Goal: Task Accomplishment & Management: Use online tool/utility

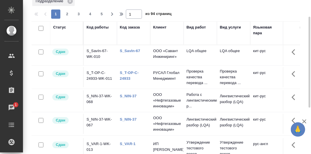
scroll to position [106, 0]
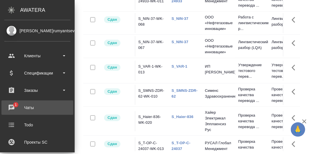
click at [11, 106] on div "Чаты" at bounding box center [37, 107] width 66 height 9
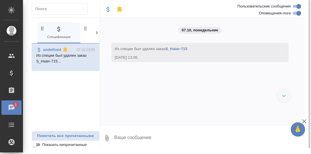
click at [96, 33] on icon at bounding box center [97, 33] width 6 height 6
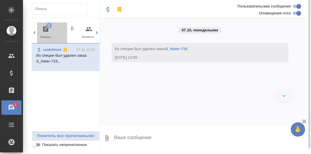
click at [46, 30] on icon "button" at bounding box center [45, 29] width 7 height 7
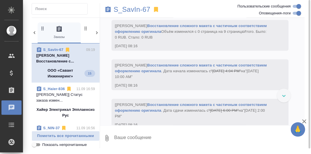
scroll to position [1589, 0]
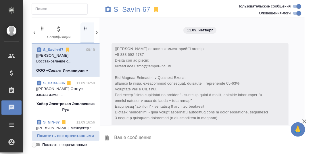
scroll to position [1589, 0]
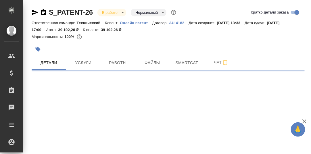
select select "RU"
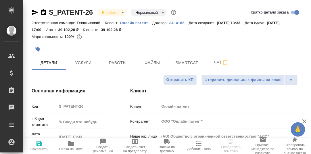
type textarea "x"
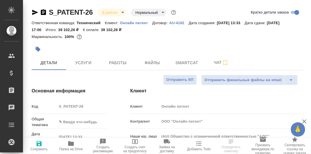
type textarea "x"
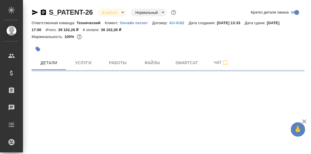
select select "RU"
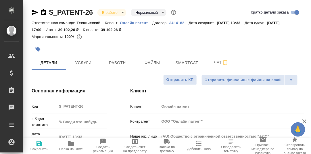
type textarea "x"
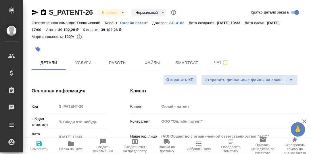
type textarea "x"
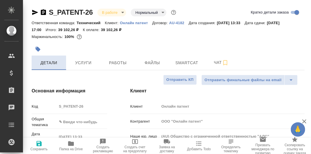
type textarea "x"
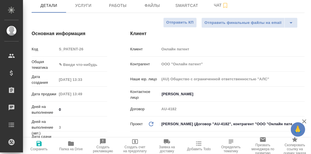
click at [72, 145] on icon "button" at bounding box center [71, 143] width 6 height 5
type textarea "x"
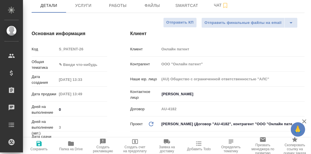
type textarea "x"
click at [70, 64] on body "🙏 .cls-1 fill:#fff; AWATERA Румянцева Дарья d.rumyantseva Клиенты Спецификации …" at bounding box center [155, 77] width 311 height 154
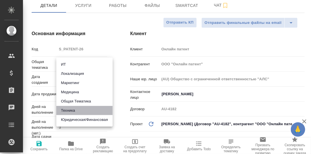
click at [68, 109] on li "Техника" at bounding box center [84, 110] width 56 height 9
type input "tech"
type textarea "x"
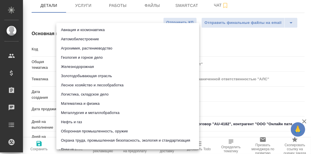
click at [70, 77] on body "🙏 .cls-1 fill:#fff; AWATERA Румянцева Дарья d.rumyantseva Клиенты Спецификации …" at bounding box center [155, 77] width 311 height 154
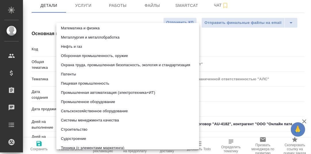
scroll to position [86, 0]
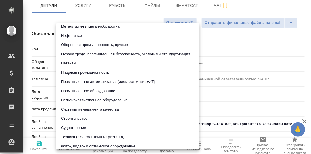
click at [73, 63] on li "Патенты" at bounding box center [127, 63] width 143 height 9
type textarea "x"
type input "5a8b8b956a9677013d343d19"
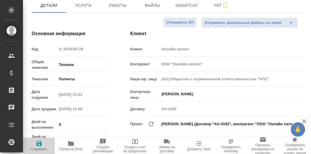
click at [40, 143] on icon "button" at bounding box center [38, 143] width 5 height 5
type textarea "x"
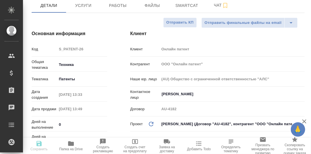
type textarea "x"
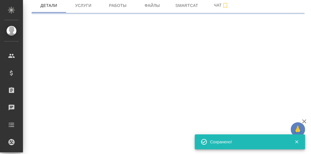
select select "RU"
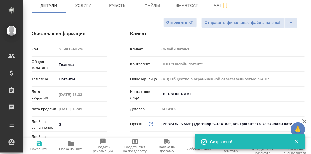
type textarea "x"
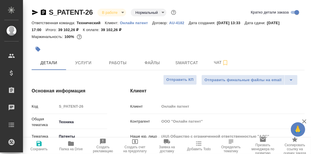
type textarea "x"
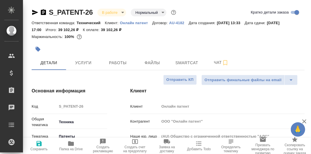
type textarea "x"
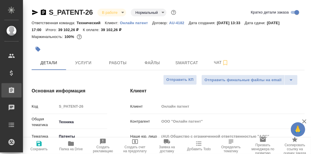
type textarea "x"
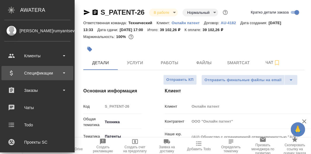
type textarea "x"
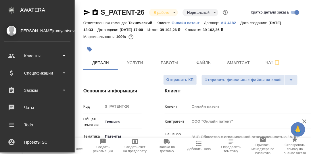
type textarea "x"
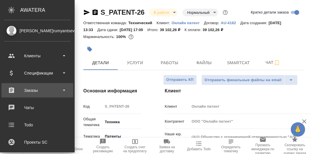
type textarea "x"
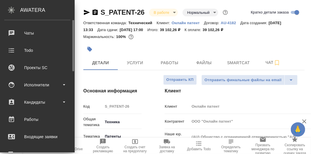
scroll to position [46, 0]
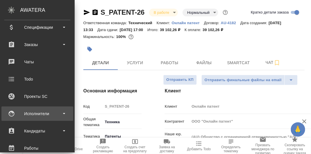
click at [38, 113] on div "Исполнители" at bounding box center [37, 113] width 66 height 9
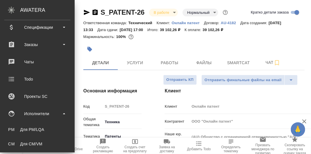
type textarea "x"
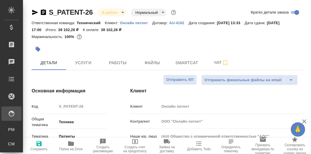
type textarea "x"
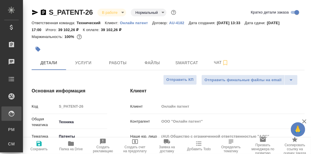
type textarea "x"
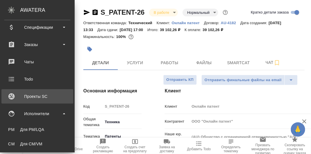
type textarea "x"
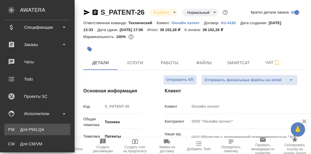
type textarea "x"
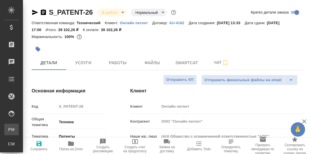
click at [9, 130] on div "Для PM/LQA" at bounding box center [4, 129] width 9 height 6
type textarea "x"
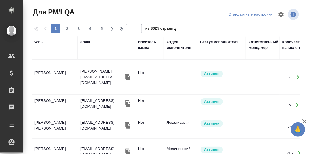
drag, startPoint x: 39, startPoint y: 43, endPoint x: 42, endPoint y: 62, distance: 19.7
click at [39, 43] on div "ФИО" at bounding box center [38, 42] width 9 height 6
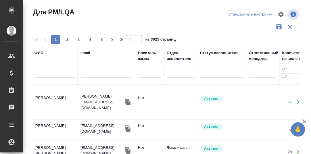
click at [44, 75] on input "text" at bounding box center [54, 73] width 40 height 7
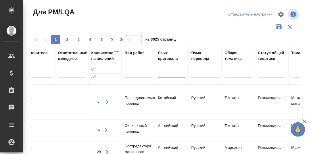
click at [167, 70] on div at bounding box center [172, 73] width 28 height 15
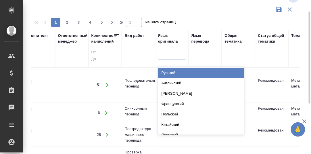
scroll to position [18, 0]
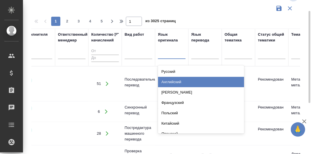
click at [171, 82] on div "Английский" at bounding box center [201, 82] width 86 height 10
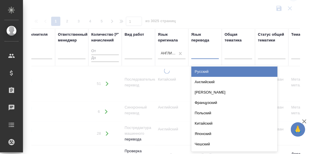
click at [199, 54] on div at bounding box center [205, 53] width 28 height 8
click at [204, 71] on div "Русский" at bounding box center [234, 71] width 86 height 10
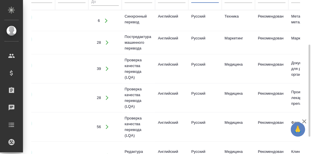
scroll to position [0, 0]
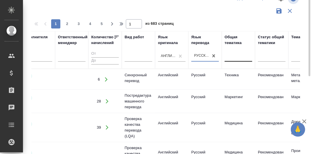
click at [233, 66] on div at bounding box center [239, 58] width 28 height 15
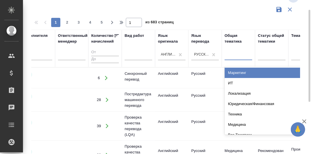
scroll to position [17, 0]
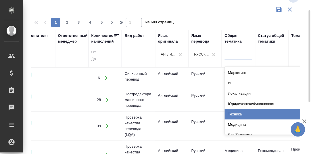
click at [239, 113] on div "Техника" at bounding box center [268, 114] width 86 height 10
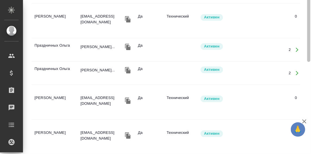
scroll to position [0, 0]
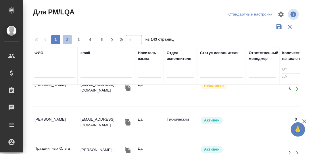
drag, startPoint x: 67, startPoint y: 41, endPoint x: 166, endPoint y: 84, distance: 107.3
click at [67, 41] on span "2" at bounding box center [67, 40] width 9 height 6
type input "2"
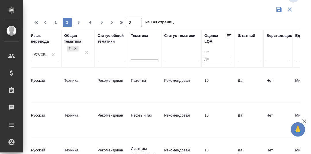
click at [137, 64] on div at bounding box center [145, 56] width 28 height 15
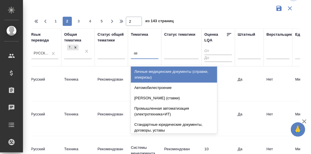
type input "авт"
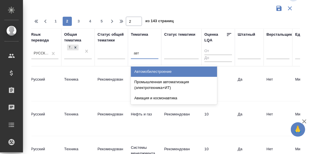
click at [154, 73] on div "Автомобилестроение" at bounding box center [174, 71] width 86 height 10
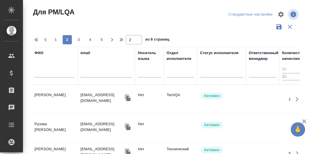
drag, startPoint x: 55, startPoint y: 38, endPoint x: 63, endPoint y: 67, distance: 29.6
click at [55, 39] on span "1" at bounding box center [55, 40] width 9 height 6
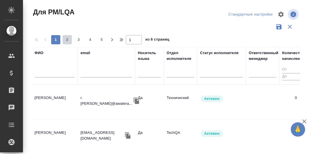
drag, startPoint x: 66, startPoint y: 38, endPoint x: 122, endPoint y: 66, distance: 62.2
click at [67, 39] on span "2" at bounding box center [67, 40] width 9 height 6
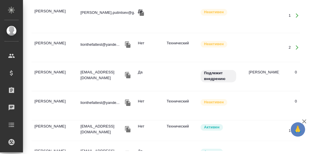
scroll to position [460, 0]
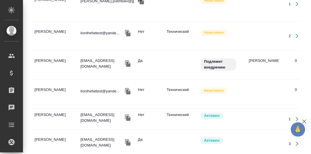
click at [45, 55] on td "Тихонов Сергей Викторович" at bounding box center [55, 65] width 46 height 20
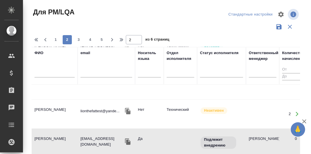
scroll to position [492, 0]
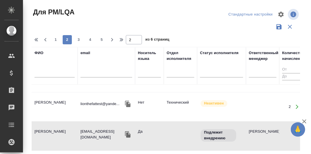
click at [44, 126] on td "Тихонов Сергей Викторович" at bounding box center [55, 136] width 46 height 20
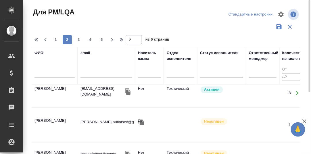
scroll to position [435, 0]
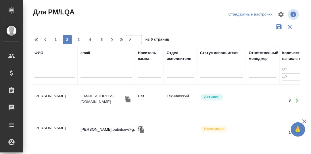
drag, startPoint x: 80, startPoint y: 40, endPoint x: 107, endPoint y: 58, distance: 32.8
click at [80, 40] on span "3" at bounding box center [78, 40] width 9 height 6
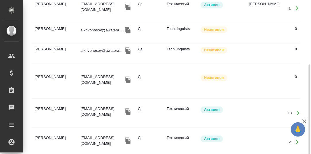
scroll to position [103, 0]
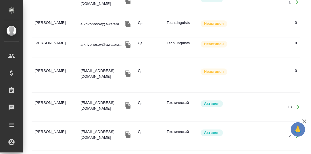
click at [59, 67] on td "Кирюхин Николай Николаевич" at bounding box center [55, 75] width 46 height 20
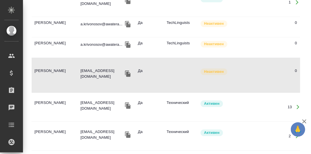
click at [47, 67] on td "Кирюхин Николай Николаевич" at bounding box center [55, 75] width 46 height 20
click at [48, 99] on td "Дыкун Елена Станиславовна" at bounding box center [55, 107] width 46 height 20
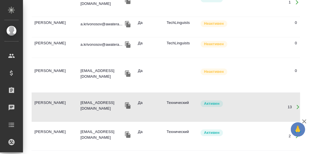
click at [48, 99] on td "Дыкун Елена Станиславовна" at bounding box center [55, 107] width 46 height 20
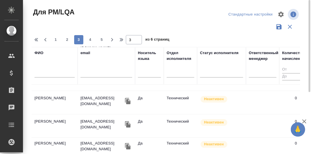
scroll to position [419, 0]
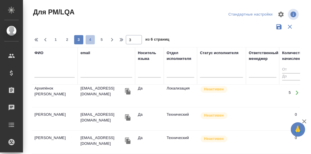
drag, startPoint x: 89, startPoint y: 39, endPoint x: 99, endPoint y: 71, distance: 33.2
click at [90, 39] on span "4" at bounding box center [90, 40] width 9 height 6
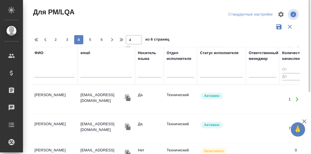
scroll to position [561, 0]
click at [90, 39] on span "5" at bounding box center [90, 40] width 9 height 6
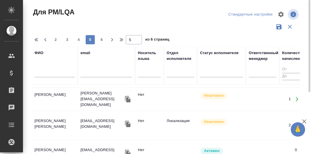
scroll to position [92, 0]
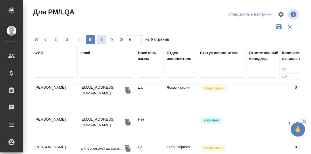
click at [101, 39] on span "6" at bounding box center [101, 40] width 9 height 6
type input "6"
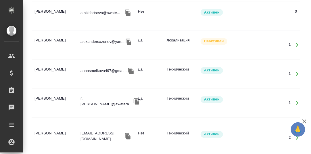
scroll to position [201, 0]
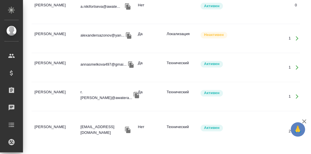
click at [43, 57] on td "Смелкова Анна Александровна" at bounding box center [55, 67] width 46 height 20
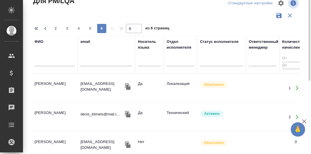
scroll to position [0, 0]
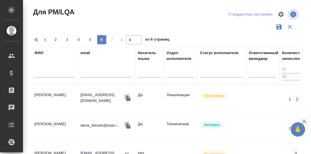
click at [38, 53] on div "ФИО" at bounding box center [38, 53] width 9 height 6
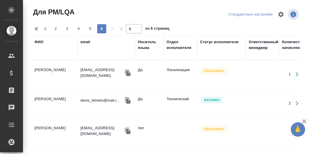
click at [44, 57] on th "ФИО" at bounding box center [55, 48] width 46 height 24
click at [40, 41] on div "ФИО" at bounding box center [38, 42] width 9 height 6
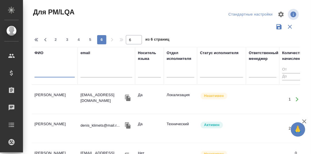
click at [44, 74] on input "text" at bounding box center [54, 73] width 40 height 7
paste input "[PERSON_NAME]"
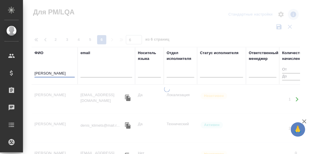
type input "[PERSON_NAME]"
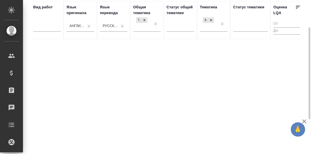
scroll to position [17, 0]
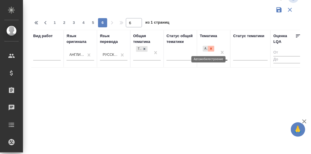
click at [211, 48] on icon at bounding box center [211, 48] width 2 height 2
type input "1"
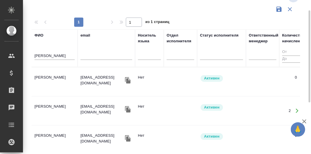
scroll to position [0, 0]
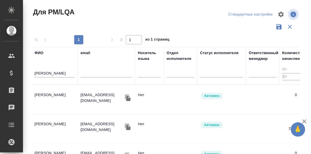
click at [50, 95] on td "[PERSON_NAME]" at bounding box center [55, 99] width 46 height 20
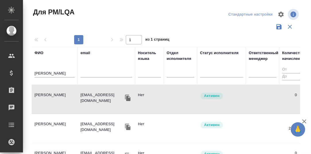
click at [50, 95] on td "[PERSON_NAME]" at bounding box center [55, 99] width 46 height 20
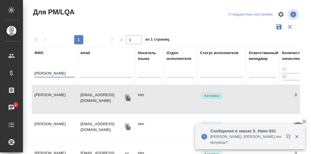
drag, startPoint x: 58, startPoint y: 74, endPoint x: 32, endPoint y: 72, distance: 25.6
click at [32, 72] on th "ФИО Хилкова Лидия" at bounding box center [55, 66] width 46 height 38
paste input "опова Анастас"
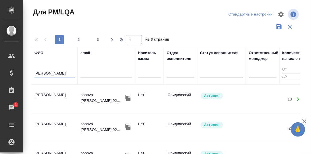
click at [55, 93] on td "Попова Анастасия Валериевна" at bounding box center [55, 99] width 46 height 20
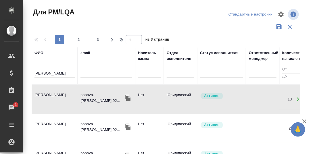
click at [55, 93] on td "Попова Анастасия Валериевна" at bounding box center [55, 99] width 46 height 20
drag, startPoint x: 68, startPoint y: 73, endPoint x: 29, endPoint y: 74, distance: 39.4
click at [29, 74] on div "Для PM/LQA Стандартные настройки 1 2 3 1 из 3 страниц ФИО Попова Анастасия emai…" at bounding box center [167, 128] width 279 height 257
type input "Хестанов"
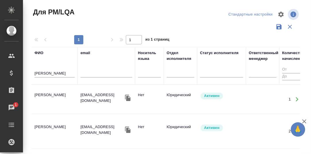
click at [48, 94] on td "[PERSON_NAME]" at bounding box center [55, 99] width 46 height 20
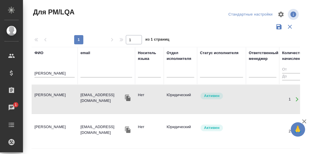
click at [48, 94] on td "[PERSON_NAME]" at bounding box center [55, 99] width 46 height 20
click at [11, 105] on div "Чаты" at bounding box center [4, 107] width 14 height 9
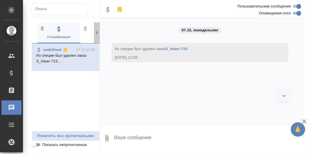
click at [96, 33] on icon at bounding box center [97, 32] width 2 height 3
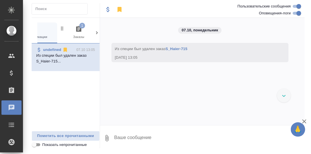
scroll to position [0, 56]
click at [45, 29] on icon "button" at bounding box center [45, 29] width 7 height 7
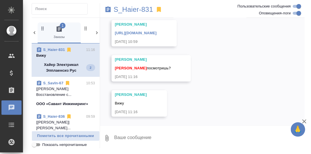
scroll to position [10021, 0]
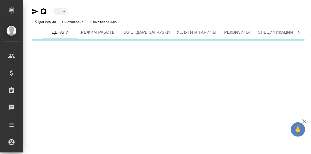
type input "toBeImplemented"
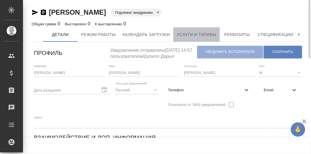
click at [205, 36] on span "Услуги и тарифы" at bounding box center [197, 34] width 40 height 7
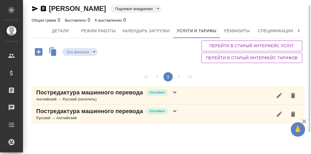
scroll to position [2, 0]
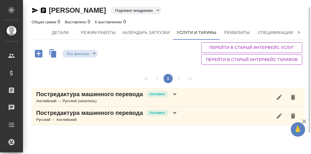
click at [177, 88] on div "Постредактура машинного перевода Активен Английский → Русский (носитель)" at bounding box center [168, 97] width 273 height 19
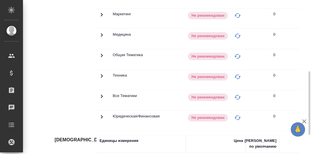
scroll to position [57, 0]
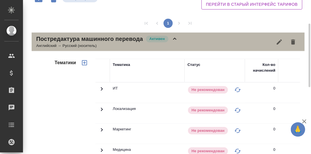
click at [175, 38] on icon at bounding box center [174, 39] width 3 height 2
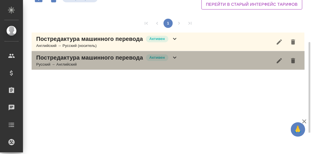
click at [176, 57] on icon at bounding box center [174, 58] width 3 height 2
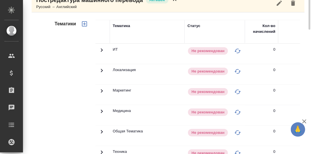
scroll to position [28, 0]
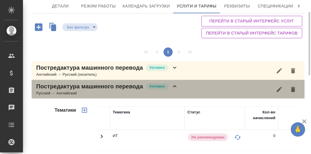
click at [174, 86] on icon at bounding box center [174, 86] width 7 height 7
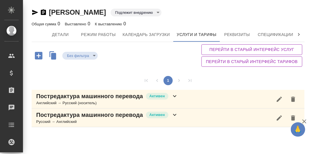
scroll to position [0, 0]
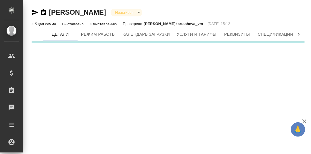
type input "inactive"
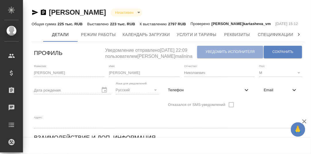
click at [299, 36] on icon at bounding box center [299, 34] width 2 height 3
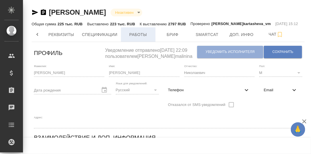
click at [137, 38] on span "Работы" at bounding box center [138, 34] width 28 height 7
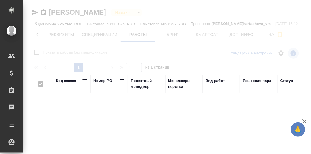
checkbox input "false"
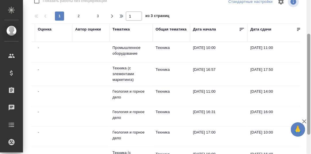
scroll to position [23, 0]
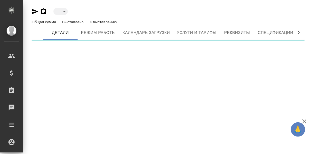
type input "active"
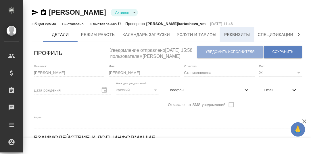
type input "Adobe InDesignQuarkExpressAdobe AcrobatAdobe Photoshop"
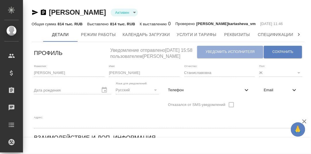
click at [299, 37] on icon at bounding box center [299, 35] width 6 height 6
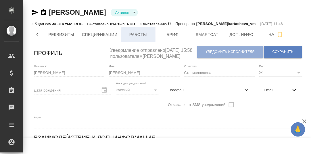
click at [141, 36] on span "Работы" at bounding box center [138, 34] width 28 height 7
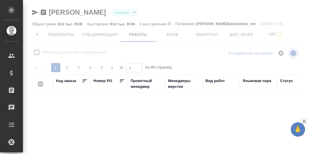
checkbox input "false"
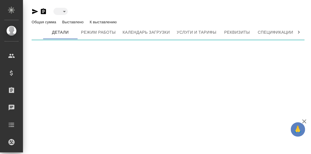
type input "active"
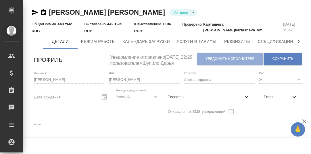
click at [298, 40] on icon at bounding box center [299, 42] width 6 height 6
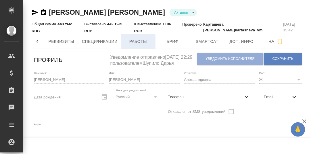
drag, startPoint x: 138, startPoint y: 41, endPoint x: 144, endPoint y: 45, distance: 7.3
click at [138, 41] on span "Работы" at bounding box center [138, 41] width 28 height 7
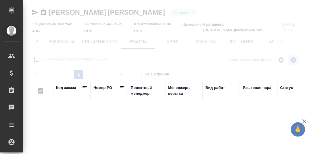
checkbox input "false"
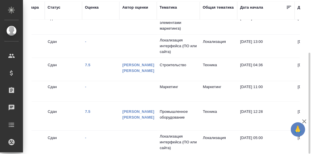
scroll to position [242, 232]
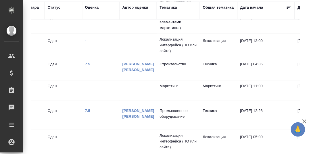
drag, startPoint x: 158, startPoint y: 151, endPoint x: 113, endPoint y: 147, distance: 44.7
click at [35, 152] on div "Смелкова Анна Александровна Активен active Общая сумма 443 тыс. RUB Выставлено …" at bounding box center [167, 37] width 279 height 234
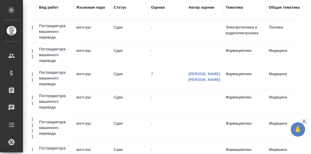
scroll to position [0, 0]
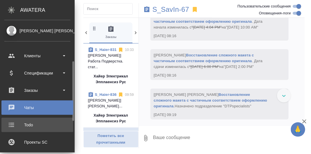
scroll to position [28, 0]
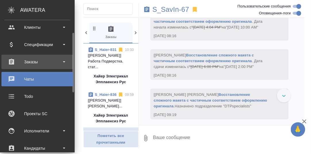
click at [32, 61] on div "Заказы" at bounding box center [37, 61] width 66 height 9
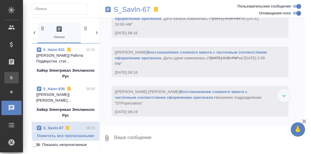
click at [9, 78] on div "Все заказы" at bounding box center [4, 78] width 9 height 6
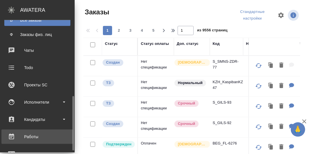
scroll to position [115, 0]
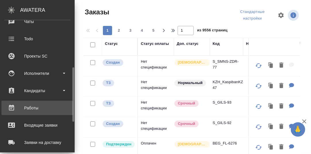
drag, startPoint x: 30, startPoint y: 108, endPoint x: 43, endPoint y: 101, distance: 14.4
click at [30, 108] on div "Работы" at bounding box center [37, 107] width 66 height 9
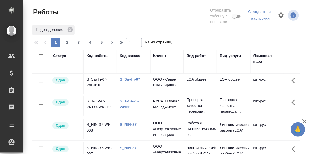
click at [63, 57] on div "Статус" at bounding box center [59, 56] width 13 height 6
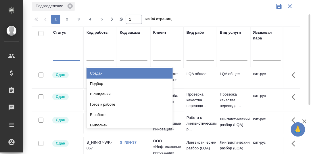
scroll to position [24, 0]
drag, startPoint x: 99, startPoint y: 73, endPoint x: 51, endPoint y: 79, distance: 47.9
click at [98, 73] on div "Создан" at bounding box center [129, 73] width 86 height 10
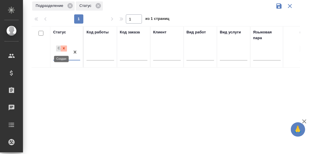
click at [63, 47] on icon at bounding box center [64, 48] width 4 height 4
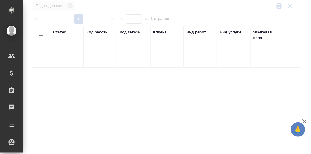
click at [63, 56] on div at bounding box center [66, 54] width 27 height 8
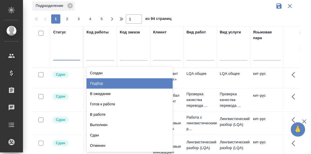
click at [97, 82] on div "Подбор" at bounding box center [129, 83] width 86 height 10
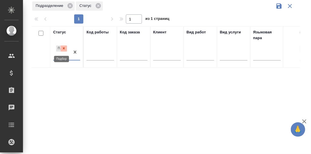
click at [66, 50] on div at bounding box center [64, 48] width 6 height 6
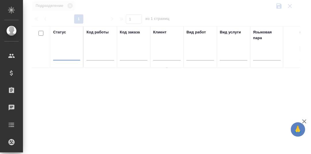
click at [67, 55] on div at bounding box center [66, 54] width 27 height 8
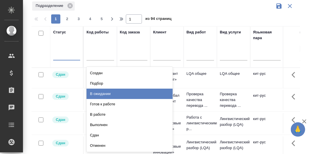
click at [102, 92] on div "В ожидании" at bounding box center [129, 93] width 86 height 10
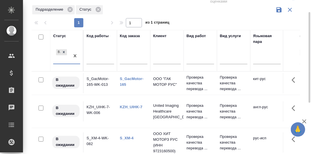
scroll to position [0, 0]
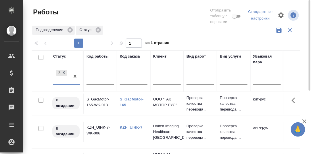
click at [131, 102] on link "S_GacMotor-165" at bounding box center [132, 102] width 24 height 10
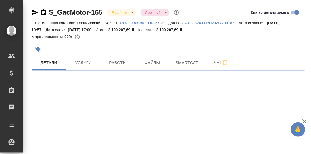
select select "RU"
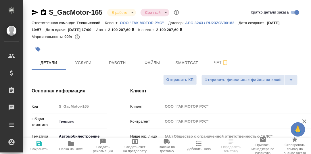
type textarea "x"
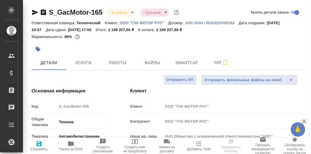
type textarea "x"
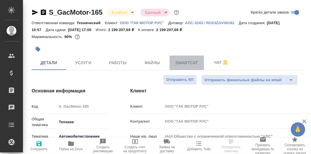
drag, startPoint x: 182, startPoint y: 63, endPoint x: 108, endPoint y: 86, distance: 77.1
click at [182, 63] on span "Smartcat" at bounding box center [187, 62] width 28 height 7
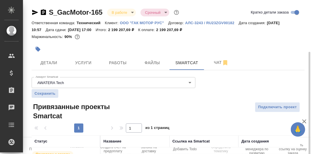
scroll to position [33, 0]
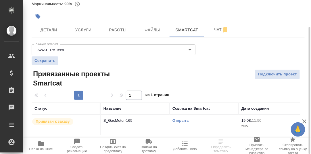
click at [181, 121] on link "Открыть" at bounding box center [180, 120] width 16 height 4
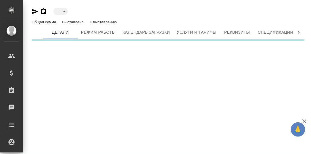
type input "active"
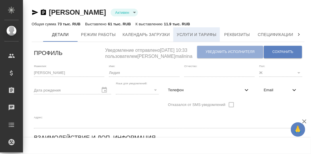
click at [193, 34] on span "Услуги и тарифы" at bounding box center [197, 34] width 40 height 7
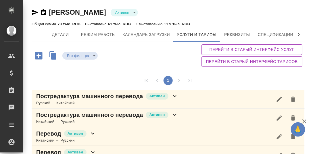
scroll to position [15, 0]
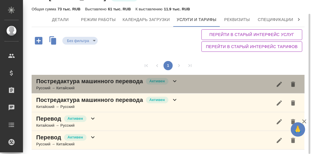
click at [175, 80] on icon at bounding box center [174, 81] width 7 height 7
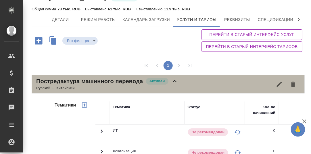
click at [177, 80] on icon at bounding box center [174, 81] width 7 height 7
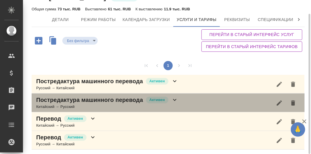
click at [175, 100] on icon at bounding box center [174, 99] width 7 height 7
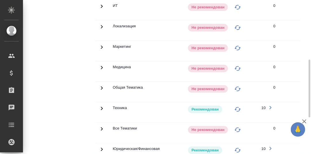
scroll to position [187, 0]
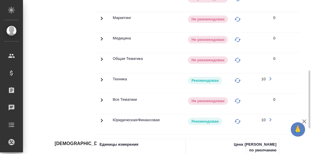
click at [102, 78] on icon at bounding box center [102, 79] width 2 height 3
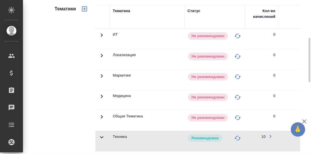
scroll to position [44, 0]
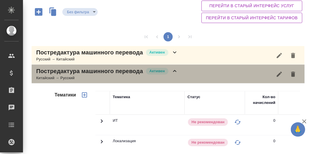
click at [175, 70] on icon at bounding box center [174, 71] width 7 height 7
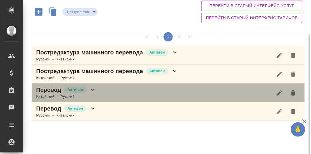
click at [94, 89] on icon at bounding box center [92, 90] width 3 height 2
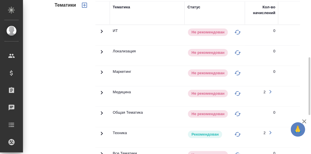
scroll to position [209, 0]
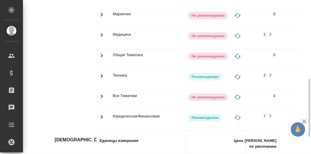
click at [102, 74] on icon at bounding box center [102, 75] width 2 height 3
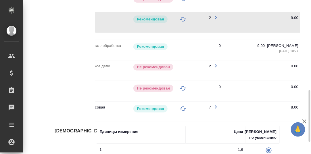
scroll to position [0, 59]
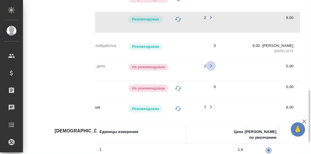
click at [211, 64] on icon "button" at bounding box center [211, 65] width 2 height 3
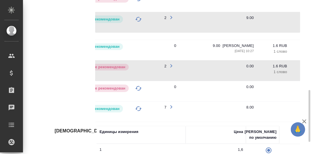
scroll to position [0, 155]
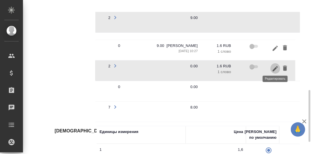
click at [275, 68] on icon "button" at bounding box center [275, 68] width 7 height 7
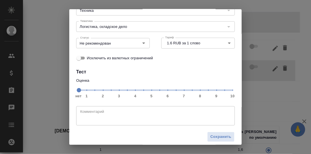
scroll to position [53, 0]
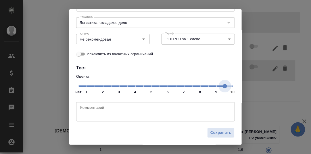
click at [219, 88] on span "нет 1 2 3 4 5 6 7 8 9 10" at bounding box center [155, 86] width 154 height 8
drag, startPoint x: 142, startPoint y: 40, endPoint x: 139, endPoint y: 43, distance: 4.3
click at [142, 40] on icon "Open" at bounding box center [143, 39] width 7 height 7
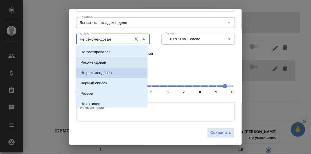
click at [108, 60] on li "Рекомендован" at bounding box center [112, 62] width 72 height 10
type input "Рекомендован"
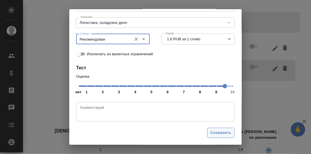
click at [217, 133] on span "Сохранить" at bounding box center [220, 132] width 21 height 7
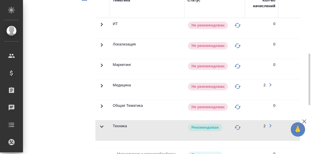
scroll to position [102, 0]
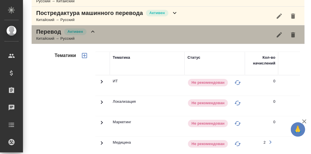
click at [93, 31] on icon at bounding box center [92, 31] width 3 height 2
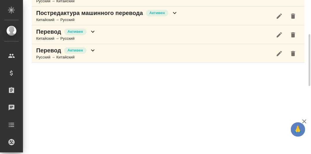
click at [91, 50] on icon at bounding box center [92, 50] width 7 height 7
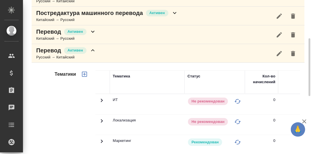
click at [92, 49] on icon at bounding box center [92, 50] width 7 height 7
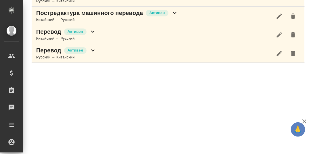
click at [94, 31] on icon at bounding box center [92, 32] width 3 height 2
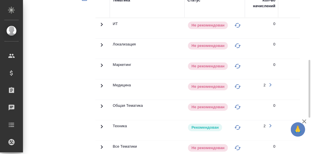
scroll to position [216, 0]
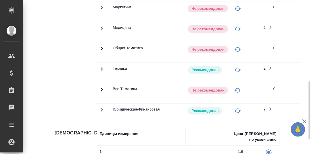
click at [100, 66] on icon at bounding box center [101, 69] width 7 height 7
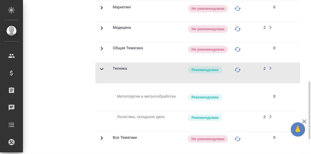
click at [100, 66] on icon at bounding box center [101, 69] width 7 height 7
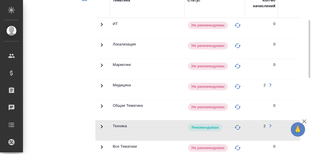
scroll to position [102, 0]
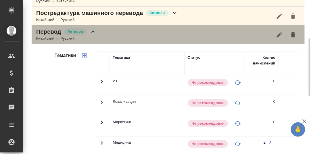
drag, startPoint x: 91, startPoint y: 30, endPoint x: 109, endPoint y: 34, distance: 18.6
click at [92, 30] on icon at bounding box center [92, 31] width 7 height 7
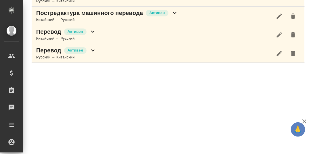
click at [174, 13] on icon at bounding box center [174, 13] width 3 height 2
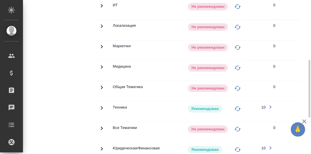
scroll to position [188, 0]
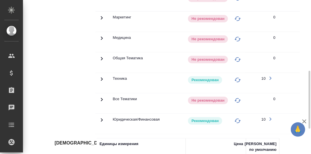
click at [102, 77] on icon at bounding box center [102, 78] width 2 height 3
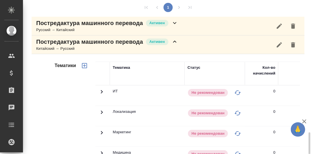
scroll to position [44, 0]
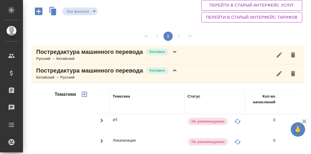
click at [175, 69] on icon at bounding box center [174, 70] width 3 height 2
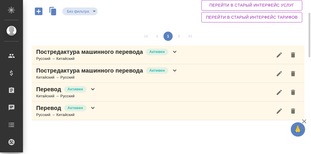
scroll to position [44, 0]
click at [92, 88] on icon at bounding box center [92, 89] width 7 height 7
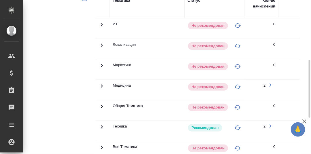
scroll to position [216, 0]
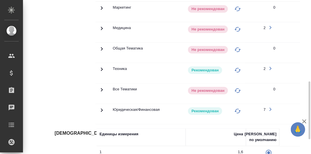
click at [100, 67] on icon at bounding box center [101, 69] width 7 height 7
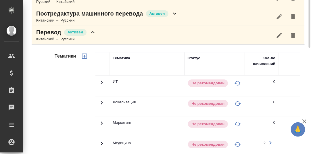
scroll to position [0, 0]
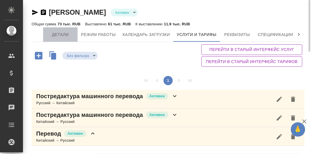
click at [62, 36] on span "Детали" at bounding box center [61, 34] width 28 height 7
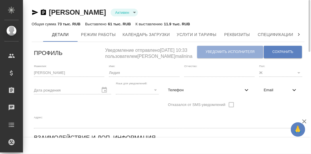
scroll to position [57, 0]
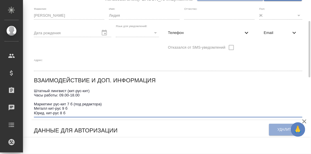
click at [78, 96] on textarea "Штатный лингвист (кит-рус-кит) Часы работы: 09.00-18.00 Маркетинг рус-кит 7 б (…" at bounding box center [168, 101] width 268 height 27
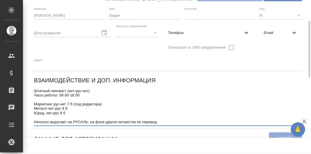
drag, startPoint x: 163, startPoint y: 104, endPoint x: 90, endPoint y: 103, distance: 73.3
click at [90, 103] on textarea "Штатный лингвист (кит-рус-кит) Часы работы: 09.00-18.00 Маркетинг рус-кит 7 б (…" at bounding box center [168, 105] width 268 height 35
click at [35, 103] on textarea "Штатный лингвист (кит-рус-кит) Часы работы: 09.00-18.00 Маркетинг рус-кит 7 б (…" at bounding box center [168, 105] width 268 height 35
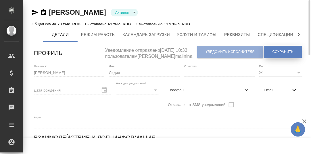
type textarea "Штатный лингвист (кит-рус-кит) Часы работы: 09.00-18.00 Маркетинг рус-кит 7 б (…"
drag, startPoint x: 286, startPoint y: 50, endPoint x: 223, endPoint y: 26, distance: 67.4
click at [285, 50] on span "Сохранить" at bounding box center [282, 51] width 21 height 5
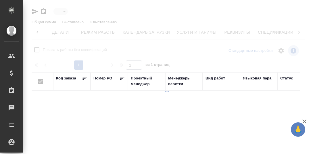
type input "active"
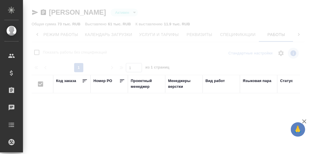
checkbox input "false"
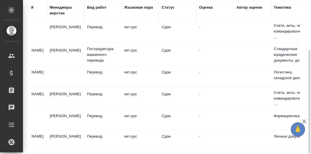
scroll to position [116, 0]
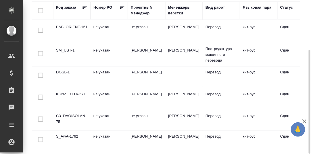
click at [61, 69] on td "DGSL-1" at bounding box center [71, 76] width 37 height 20
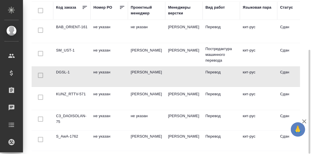
click at [61, 69] on td "DGSL-1" at bounding box center [71, 76] width 37 height 20
drag, startPoint x: 105, startPoint y: 151, endPoint x: 111, endPoint y: 147, distance: 7.0
click at [119, 149] on div "Хилкова Лидия Активен active Общая сумма 73 тыс. RUB Выставлено 61 тыс. RUB К в…" at bounding box center [167, 40] width 279 height 227
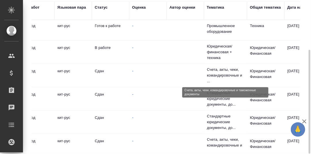
scroll to position [0, 185]
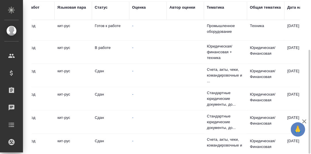
drag, startPoint x: 213, startPoint y: 7, endPoint x: 214, endPoint y: 11, distance: 3.5
click at [213, 8] on div "Тематика" at bounding box center [215, 8] width 17 height 6
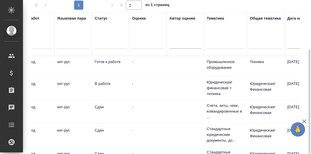
click at [216, 44] on div at bounding box center [225, 43] width 37 height 8
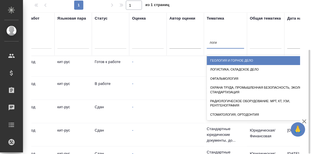
type input "логис"
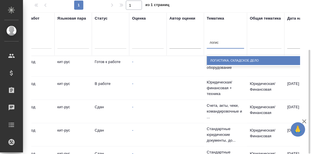
drag, startPoint x: 230, startPoint y: 60, endPoint x: 230, endPoint y: 64, distance: 3.8
click at [230, 61] on div "Логистика, складское дело" at bounding box center [264, 60] width 115 height 9
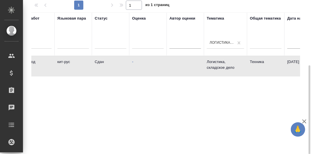
scroll to position [84, 0]
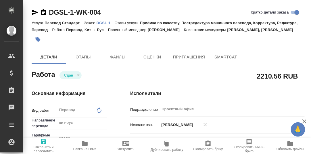
type textarea "x"
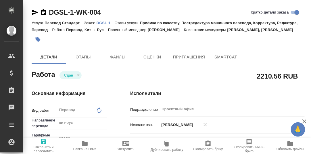
type textarea "x"
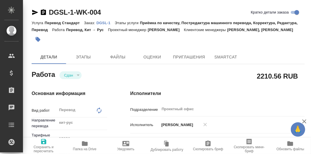
type textarea "x"
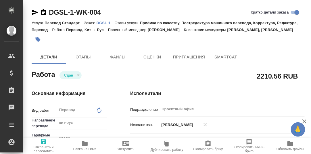
type textarea "x"
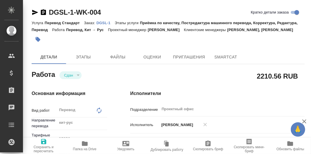
type textarea "x"
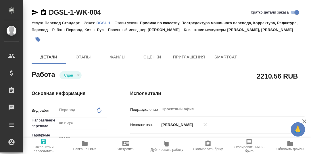
type textarea "x"
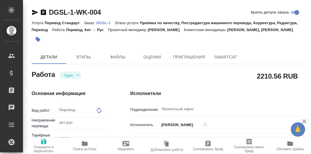
type textarea "x"
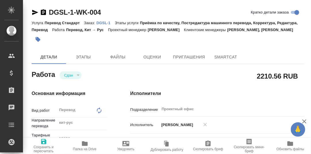
type textarea "x"
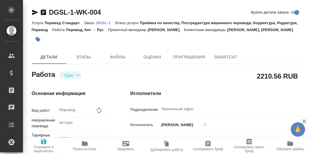
click at [103, 23] on p "DGSL-1" at bounding box center [106, 23] width 18 height 4
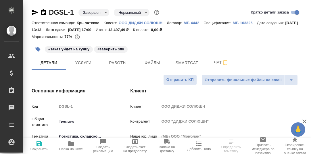
select select "RU"
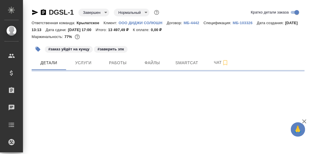
select select "RU"
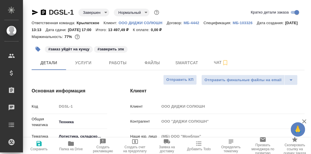
type textarea "x"
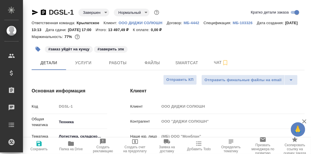
type textarea "x"
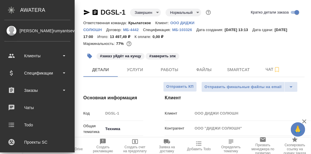
type textarea "x"
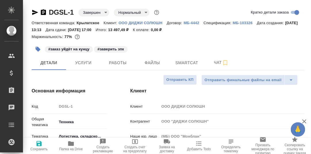
type textarea "x"
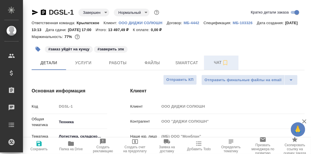
type textarea "x"
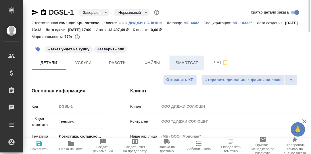
click at [191, 66] on span "Smartcat" at bounding box center [187, 62] width 28 height 7
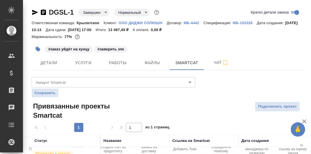
scroll to position [59, 0]
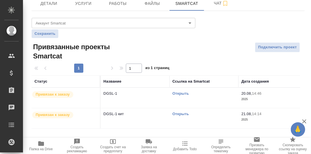
click at [182, 116] on link "Открыть" at bounding box center [180, 113] width 16 height 4
click at [119, 7] on span "Работы" at bounding box center [118, 3] width 28 height 7
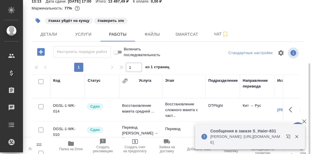
scroll to position [57, 0]
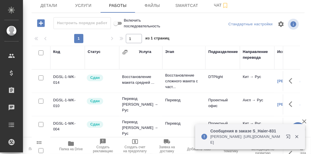
drag, startPoint x: 267, startPoint y: 137, endPoint x: 243, endPoint y: 135, distance: 23.6
click at [267, 137] on p "Арсеньева Вера: https://drive.awatera.com/apps/files/files/10355305?dir=/Shares…" at bounding box center [246, 139] width 72 height 11
click at [260, 136] on p "Арсеньева Вера: https://drive.awatera.com/apps/files/files/10355305?dir=/Shares…" at bounding box center [246, 139] width 72 height 11
click at [252, 136] on p "Арсеньева Вера: https://drive.awatera.com/apps/files/files/10355305?dir=/Shares…" at bounding box center [246, 139] width 72 height 11
click at [256, 136] on p "Арсеньева Вера: https://drive.awatera.com/apps/files/files/10355305?dir=/Shares…" at bounding box center [246, 139] width 72 height 11
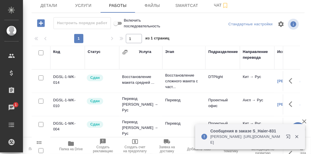
click at [252, 141] on p "Арсеньева Вера: https://drive.awatera.com/apps/files/files/10355305?dir=/Shares…" at bounding box center [246, 139] width 72 height 11
click at [251, 141] on p "Арсеньева Вера: https://drive.awatera.com/apps/files/files/10355305?dir=/Shares…" at bounding box center [246, 139] width 72 height 11
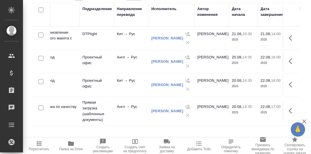
scroll to position [0, 129]
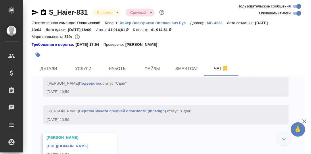
scroll to position [8870, 0]
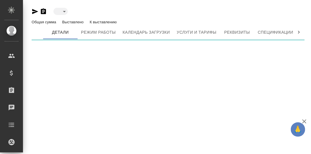
type input "active"
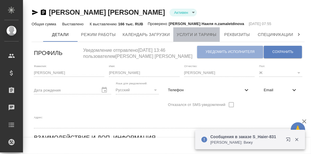
click at [197, 33] on span "Услуги и тарифы" at bounding box center [197, 34] width 40 height 7
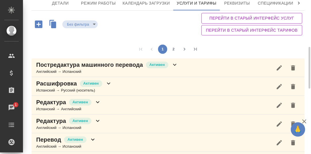
scroll to position [67, 0]
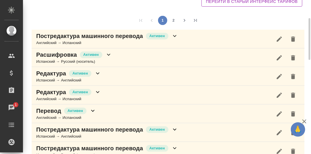
click at [176, 36] on icon at bounding box center [174, 35] width 7 height 7
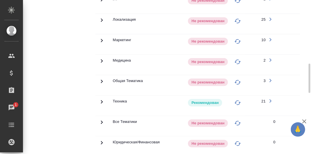
scroll to position [182, 0]
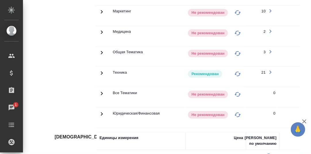
click at [102, 71] on icon at bounding box center [101, 73] width 7 height 7
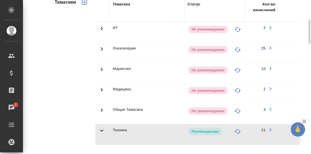
scroll to position [38, 0]
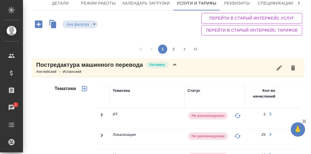
click at [174, 64] on icon at bounding box center [174, 64] width 3 height 2
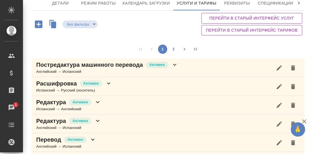
scroll to position [96, 0]
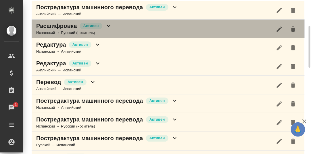
click at [109, 26] on icon at bounding box center [108, 25] width 7 height 7
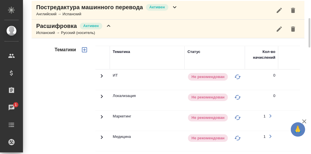
click at [108, 26] on icon at bounding box center [108, 25] width 7 height 7
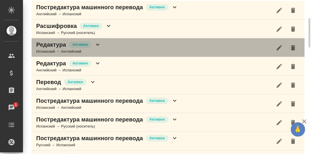
click at [97, 42] on icon at bounding box center [97, 44] width 7 height 7
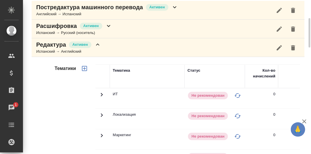
click at [98, 42] on icon at bounding box center [97, 44] width 7 height 7
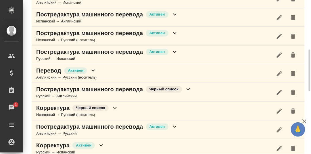
scroll to position [124, 0]
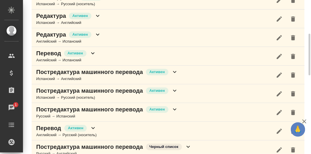
click at [93, 51] on icon at bounding box center [92, 53] width 7 height 7
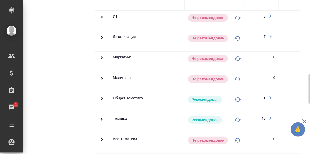
scroll to position [239, 0]
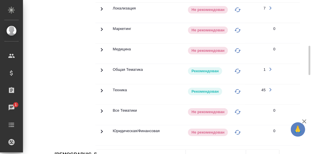
click at [101, 87] on icon at bounding box center [101, 90] width 7 height 7
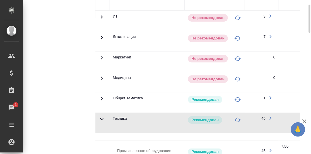
scroll to position [96, 0]
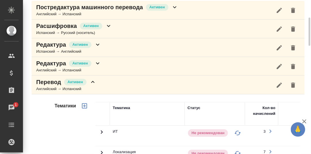
click at [93, 79] on icon at bounding box center [92, 81] width 7 height 7
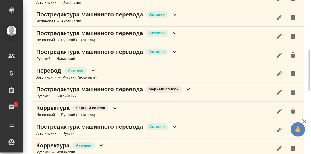
scroll to position [153, 0]
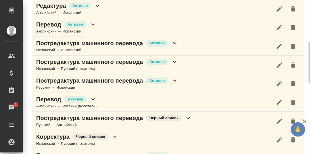
click at [176, 41] on icon at bounding box center [174, 43] width 7 height 7
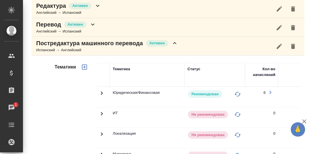
click at [175, 42] on icon at bounding box center [174, 43] width 7 height 7
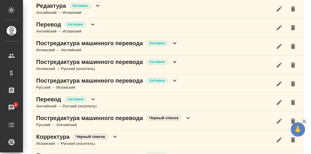
scroll to position [182, 0]
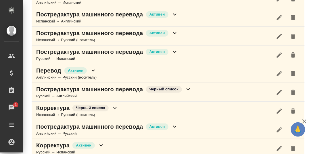
click at [175, 30] on icon at bounding box center [174, 33] width 7 height 7
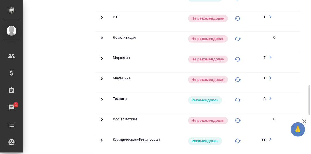
scroll to position [325, 0]
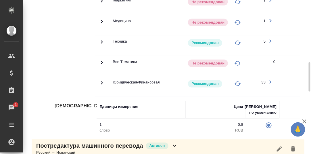
click at [101, 39] on icon at bounding box center [101, 41] width 7 height 7
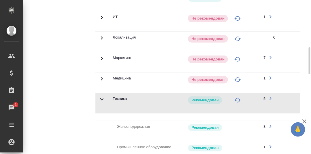
scroll to position [153, 0]
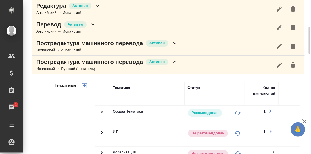
click at [175, 61] on icon at bounding box center [174, 62] width 3 height 2
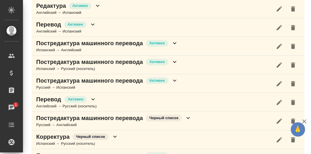
scroll to position [182, 0]
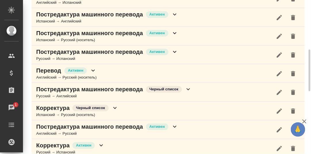
click at [174, 32] on icon at bounding box center [174, 33] width 3 height 2
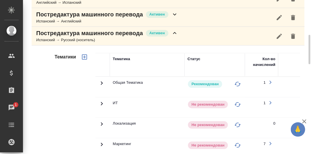
click at [177, 32] on icon at bounding box center [174, 33] width 7 height 7
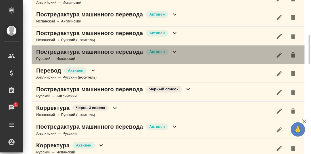
click at [176, 49] on icon at bounding box center [174, 51] width 7 height 7
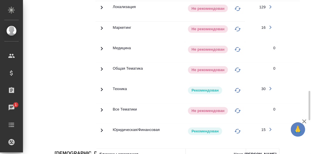
scroll to position [325, 0]
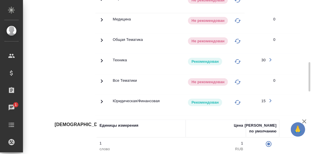
click at [102, 59] on icon at bounding box center [101, 60] width 7 height 7
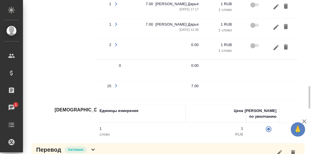
scroll to position [0, 155]
click at [274, 44] on icon "button" at bounding box center [275, 47] width 7 height 7
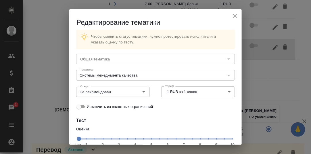
type input "Техника"
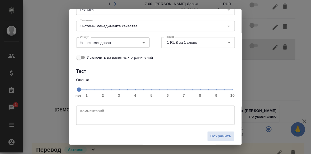
scroll to position [53, 0]
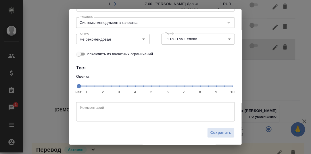
click at [181, 88] on span "нет 1 2 3 4 5 6 7 8 9 10" at bounding box center [155, 86] width 154 height 8
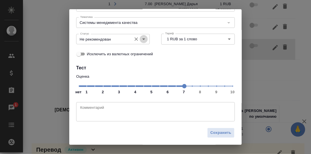
click at [141, 39] on icon "Open" at bounding box center [143, 39] width 7 height 7
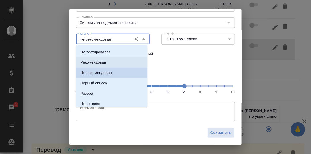
click at [102, 62] on p "Рекомендован" at bounding box center [93, 62] width 26 height 6
type input "Рекомендован"
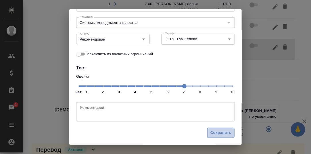
drag, startPoint x: 213, startPoint y: 131, endPoint x: 210, endPoint y: 116, distance: 15.1
click at [213, 130] on span "Сохранить" at bounding box center [220, 132] width 21 height 7
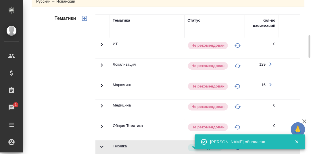
scroll to position [182, 0]
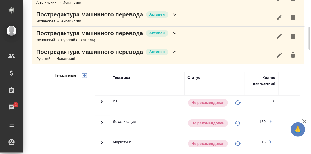
click at [176, 51] on icon at bounding box center [174, 52] width 3 height 2
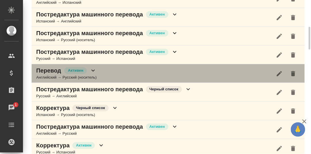
click at [92, 68] on icon at bounding box center [93, 70] width 7 height 7
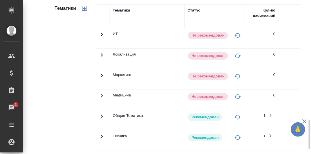
scroll to position [325, 0]
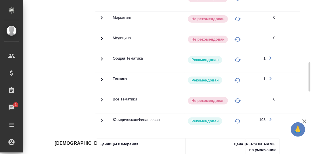
click at [101, 76] on icon at bounding box center [101, 79] width 7 height 7
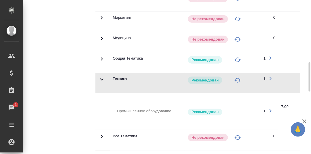
click at [101, 76] on icon at bounding box center [101, 79] width 7 height 7
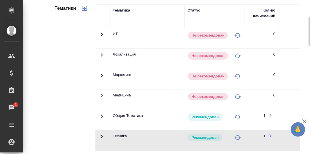
scroll to position [211, 0]
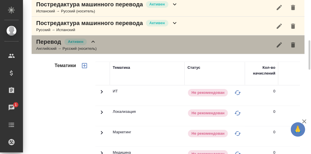
click at [93, 40] on icon at bounding box center [93, 41] width 7 height 7
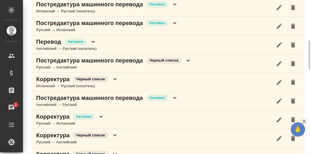
click at [187, 57] on icon at bounding box center [188, 60] width 7 height 7
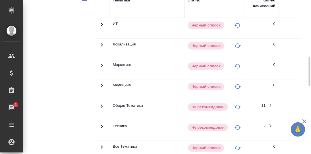
scroll to position [325, 0]
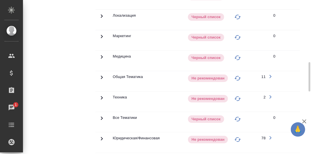
click at [99, 95] on icon at bounding box center [101, 97] width 7 height 7
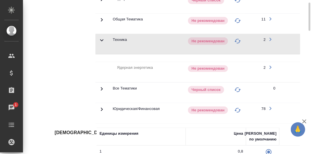
scroll to position [211, 0]
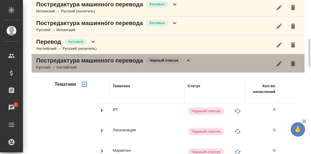
click at [186, 59] on icon at bounding box center [188, 60] width 7 height 7
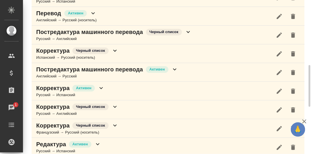
scroll to position [268, 0]
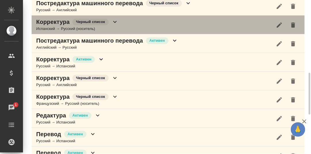
click at [115, 21] on icon at bounding box center [114, 22] width 3 height 2
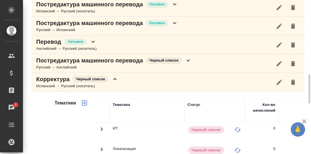
scroll to position [239, 0]
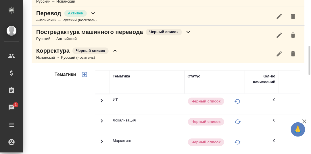
click at [114, 49] on icon at bounding box center [114, 50] width 7 height 7
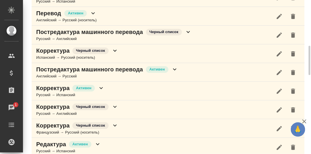
scroll to position [268, 0]
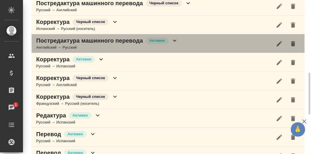
click at [174, 40] on icon at bounding box center [174, 41] width 3 height 2
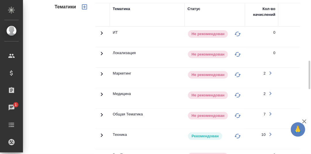
scroll to position [383, 0]
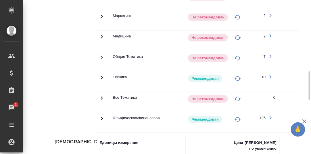
click at [101, 74] on icon at bounding box center [101, 77] width 7 height 7
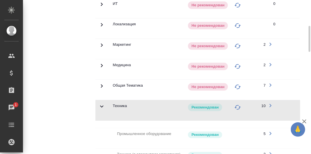
scroll to position [239, 0]
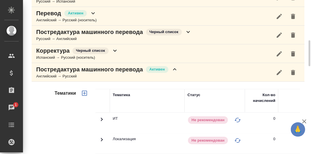
click at [174, 68] on icon at bounding box center [174, 69] width 7 height 7
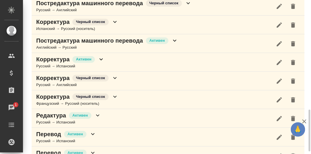
scroll to position [297, 0]
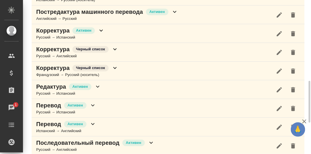
click at [102, 30] on icon at bounding box center [100, 31] width 3 height 2
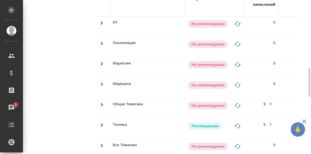
scroll to position [411, 0]
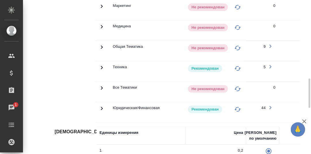
click at [101, 64] on icon at bounding box center [101, 67] width 7 height 7
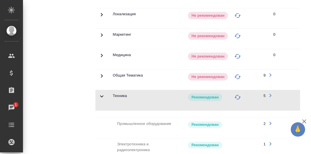
scroll to position [268, 0]
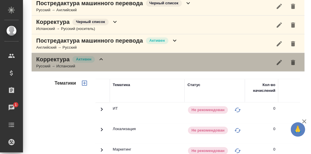
click at [102, 58] on icon at bounding box center [100, 59] width 3 height 2
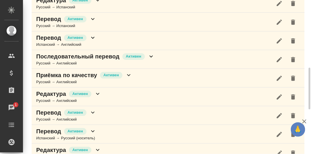
scroll to position [354, 0]
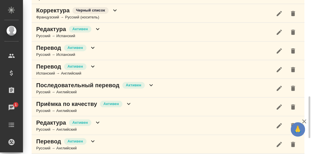
click at [97, 26] on icon at bounding box center [97, 29] width 7 height 7
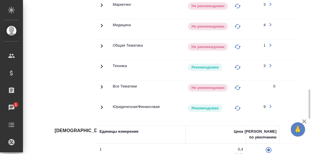
scroll to position [497, 0]
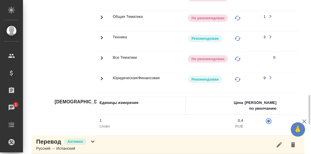
click at [100, 34] on icon at bounding box center [101, 37] width 7 height 7
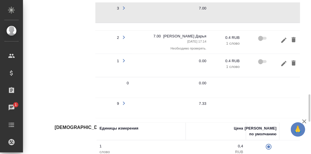
scroll to position [0, 148]
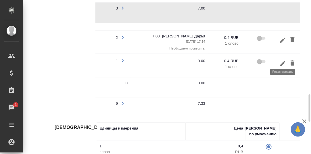
click at [284, 60] on icon "button" at bounding box center [282, 63] width 7 height 7
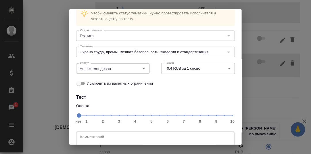
scroll to position [53, 0]
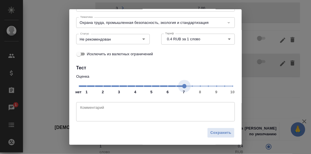
click at [181, 86] on span "нет 1 2 3 4 5 6 7 8 9 10" at bounding box center [155, 86] width 154 height 8
click at [141, 37] on icon "Open" at bounding box center [143, 39] width 7 height 7
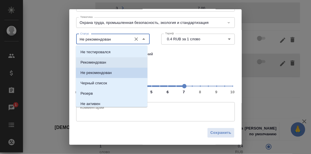
click at [109, 62] on li "Рекомендован" at bounding box center [112, 62] width 72 height 10
type input "Рекомендован"
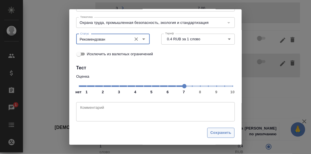
click at [219, 133] on span "Сохранить" at bounding box center [220, 132] width 21 height 7
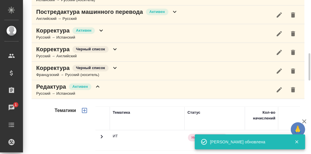
scroll to position [325, 0]
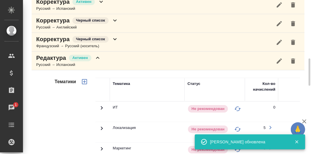
drag, startPoint x: 98, startPoint y: 56, endPoint x: 100, endPoint y: 60, distance: 4.2
click at [98, 56] on icon at bounding box center [97, 57] width 7 height 7
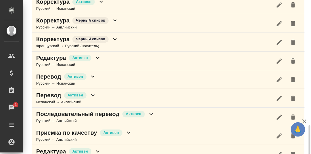
scroll to position [354, 0]
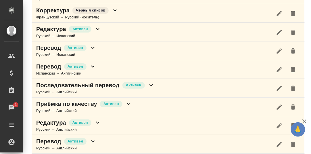
click at [91, 45] on icon at bounding box center [92, 47] width 7 height 7
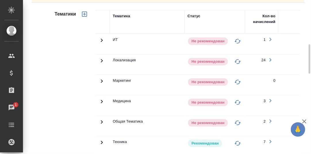
scroll to position [469, 0]
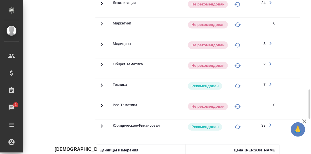
click at [102, 83] on icon at bounding box center [102, 84] width 2 height 3
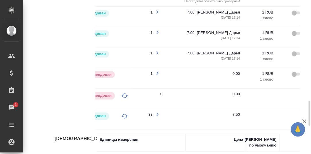
scroll to position [0, 155]
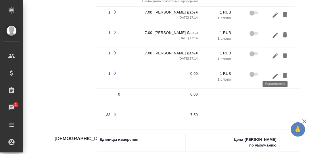
click at [276, 73] on icon "button" at bounding box center [275, 75] width 5 height 5
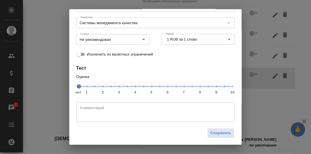
scroll to position [53, 0]
click at [180, 86] on span "нет 1 2 3 4 5 6 7 8 9 10" at bounding box center [155, 86] width 154 height 8
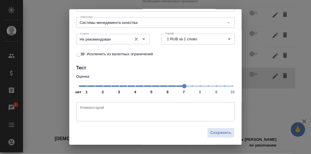
click at [142, 39] on icon "Open" at bounding box center [143, 39] width 3 height 1
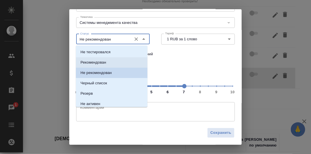
click at [105, 64] on p "Рекомендован" at bounding box center [93, 62] width 26 height 6
type input "Рекомендован"
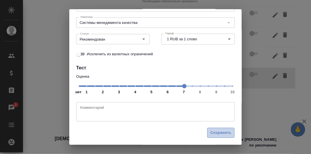
click at [223, 132] on span "Сохранить" at bounding box center [220, 132] width 21 height 7
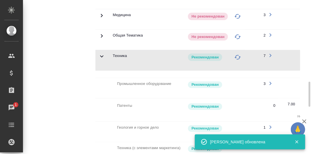
scroll to position [383, 0]
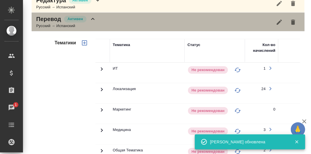
click at [93, 17] on icon at bounding box center [92, 19] width 7 height 7
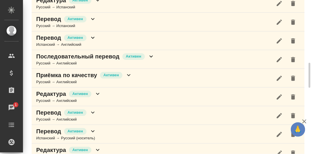
scroll to position [411, 0]
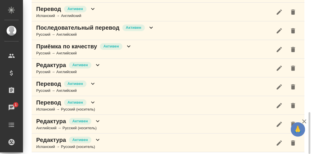
click at [92, 8] on icon at bounding box center [92, 9] width 3 height 2
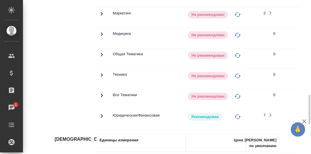
scroll to position [383, 0]
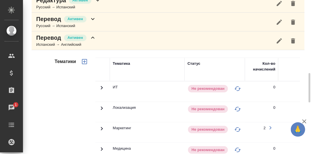
click at [93, 34] on icon at bounding box center [92, 37] width 7 height 7
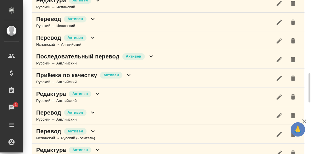
scroll to position [411, 0]
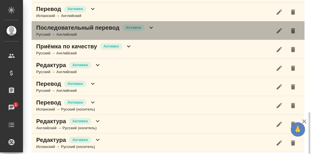
click at [151, 26] on icon at bounding box center [151, 27] width 7 height 7
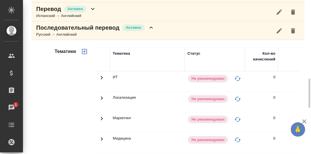
click at [152, 24] on icon at bounding box center [151, 27] width 7 height 7
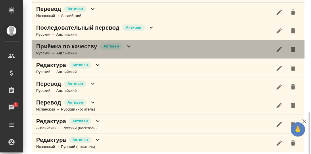
click at [127, 45] on icon at bounding box center [128, 46] width 3 height 2
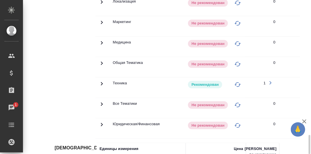
scroll to position [555, 0]
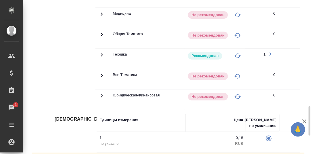
click at [102, 53] on icon at bounding box center [102, 54] width 2 height 3
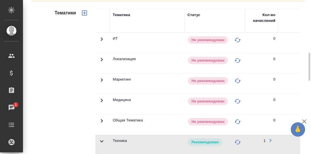
scroll to position [440, 0]
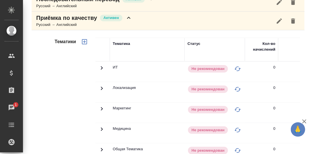
click at [128, 15] on icon at bounding box center [128, 17] width 7 height 7
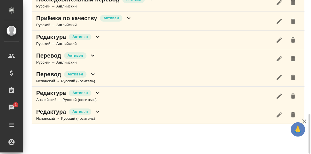
scroll to position [440, 0]
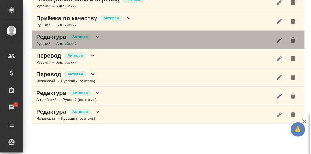
click at [96, 34] on icon at bounding box center [97, 36] width 7 height 7
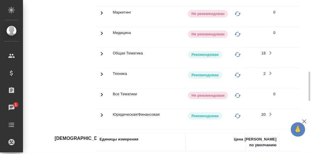
scroll to position [583, 0]
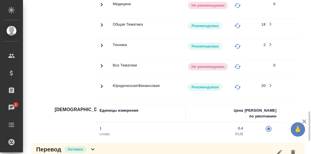
click at [102, 44] on icon at bounding box center [102, 45] width 2 height 3
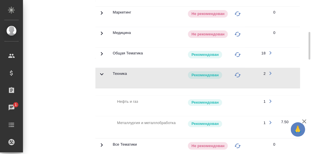
scroll to position [468, 0]
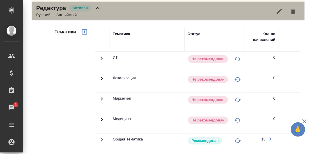
click at [99, 6] on icon at bounding box center [97, 8] width 7 height 7
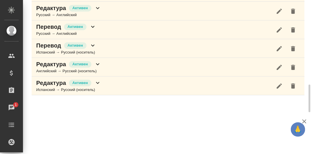
click at [92, 26] on icon at bounding box center [92, 27] width 3 height 2
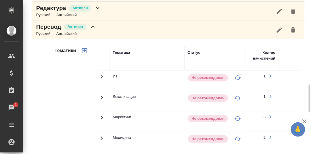
scroll to position [554, 0]
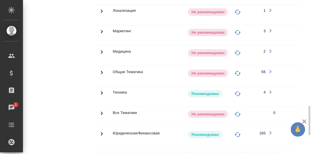
click at [102, 91] on icon at bounding box center [102, 92] width 2 height 3
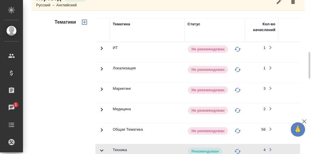
scroll to position [468, 0]
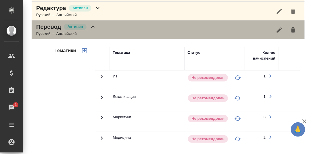
click at [92, 24] on icon at bounding box center [92, 26] width 7 height 7
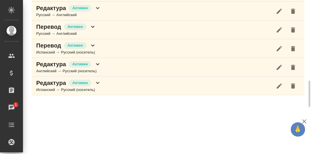
click at [93, 42] on icon at bounding box center [92, 45] width 7 height 7
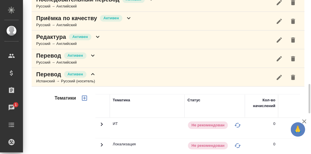
scroll to position [497, 0]
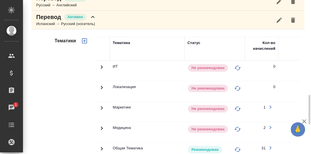
click at [92, 14] on icon at bounding box center [92, 17] width 7 height 7
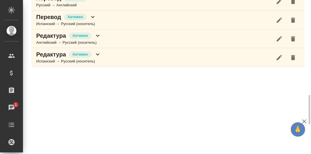
scroll to position [497, 0]
click at [97, 33] on icon at bounding box center [97, 35] width 7 height 7
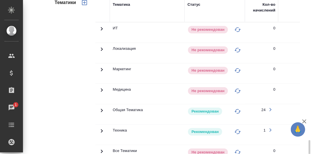
scroll to position [582, 0]
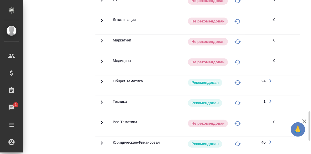
click at [101, 99] on icon at bounding box center [101, 102] width 7 height 7
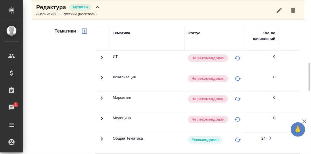
scroll to position [497, 0]
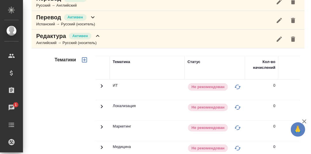
click at [96, 35] on icon at bounding box center [97, 36] width 3 height 2
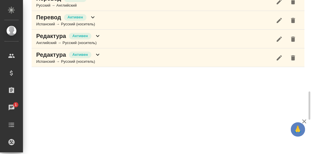
click at [99, 54] on icon at bounding box center [97, 55] width 3 height 2
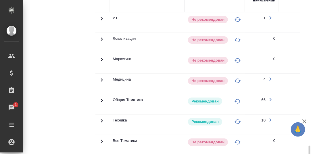
scroll to position [611, 0]
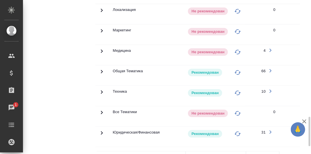
click at [101, 89] on icon at bounding box center [101, 91] width 7 height 7
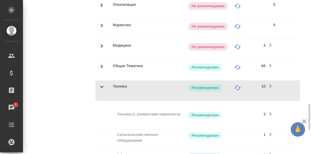
scroll to position [530, 0]
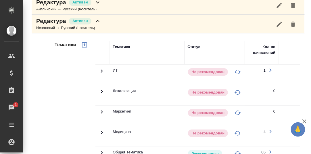
click at [96, 18] on icon at bounding box center [97, 21] width 7 height 7
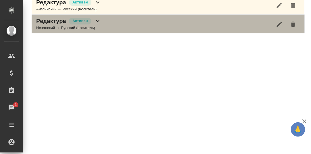
click at [98, 18] on icon at bounding box center [97, 21] width 7 height 7
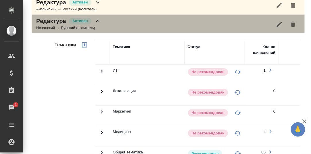
click at [98, 20] on icon at bounding box center [97, 21] width 3 height 2
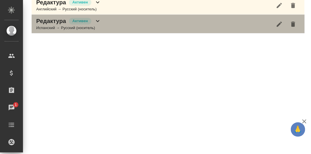
click at [98, 20] on icon at bounding box center [97, 21] width 3 height 2
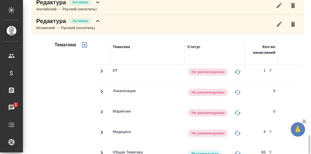
scroll to position [587, 0]
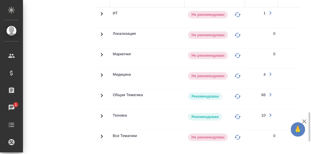
click at [101, 112] on icon at bounding box center [101, 115] width 7 height 7
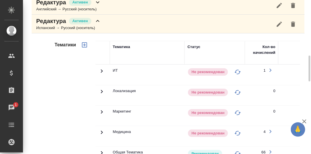
scroll to position [501, 0]
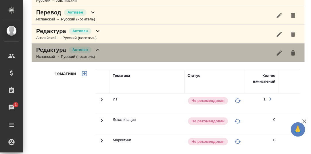
click at [98, 49] on icon at bounding box center [97, 50] width 3 height 2
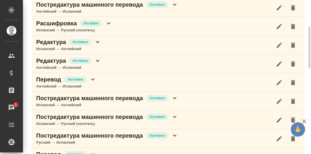
scroll to position [0, 0]
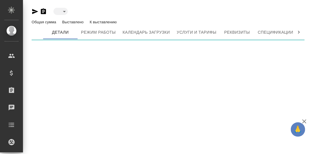
type input "active"
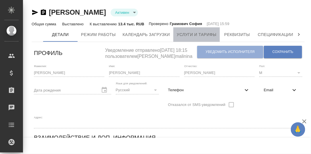
click at [194, 36] on span "Услуги и тарифы" at bounding box center [197, 34] width 40 height 7
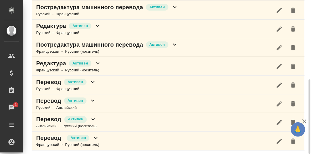
scroll to position [20, 0]
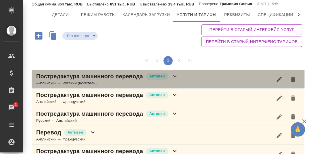
click at [175, 74] on icon at bounding box center [174, 76] width 7 height 7
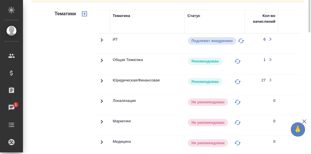
scroll to position [49, 0]
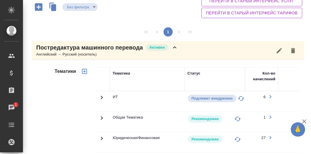
click at [174, 47] on icon at bounding box center [174, 47] width 3 height 2
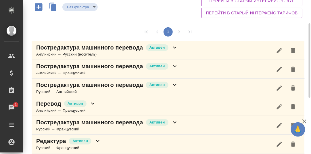
scroll to position [77, 0]
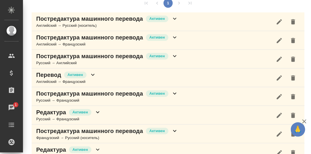
click at [176, 36] on icon at bounding box center [174, 37] width 3 height 2
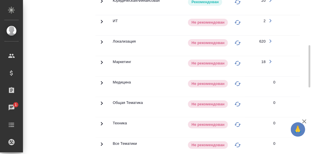
scroll to position [106, 0]
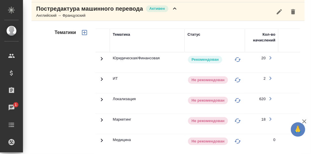
click at [173, 9] on icon at bounding box center [174, 8] width 7 height 7
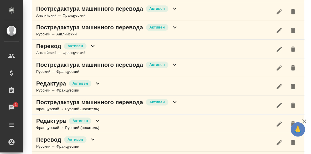
click at [175, 26] on icon at bounding box center [174, 27] width 7 height 7
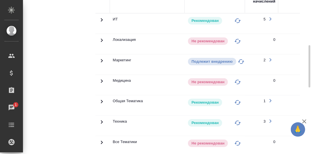
scroll to position [192, 0]
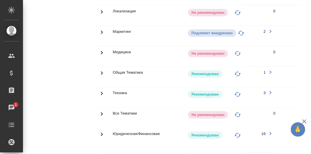
click at [100, 91] on icon at bounding box center [101, 93] width 7 height 7
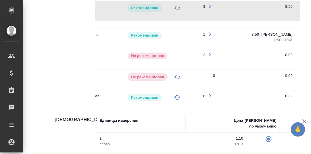
scroll to position [0, 94]
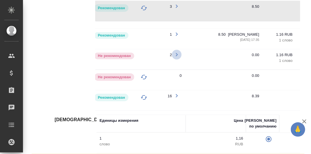
click at [176, 53] on icon "button" at bounding box center [177, 54] width 2 height 3
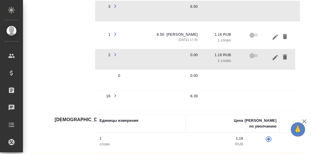
scroll to position [0, 159]
click at [273, 55] on icon "button" at bounding box center [275, 57] width 5 height 5
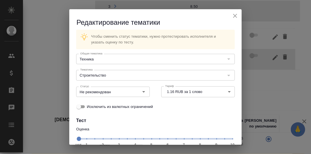
scroll to position [28, 0]
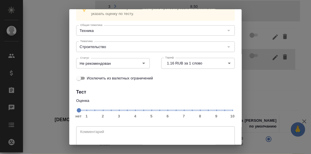
click at [197, 111] on span "нет 1 2 3 4 5 6 7 8 9 10" at bounding box center [155, 110] width 154 height 8
click at [142, 63] on icon "Open" at bounding box center [143, 63] width 3 height 1
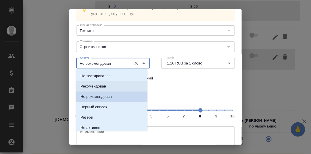
click at [107, 88] on li "Рекомендован" at bounding box center [112, 86] width 72 height 10
type input "Рекомендован"
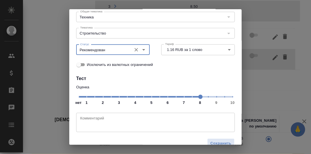
scroll to position [53, 0]
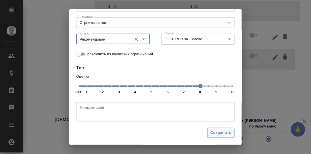
click at [218, 132] on span "Сохранить" at bounding box center [220, 132] width 21 height 7
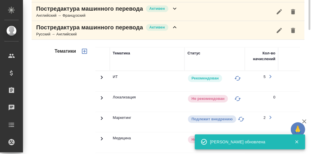
scroll to position [77, 0]
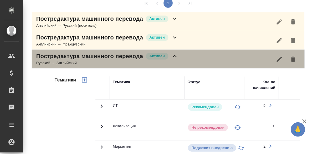
click at [174, 55] on icon at bounding box center [174, 56] width 7 height 7
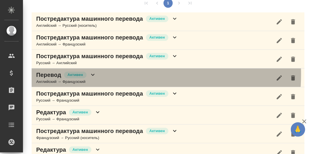
click at [92, 73] on icon at bounding box center [92, 74] width 7 height 7
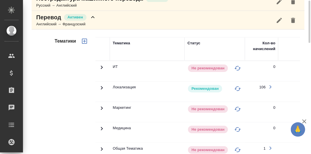
scroll to position [106, 0]
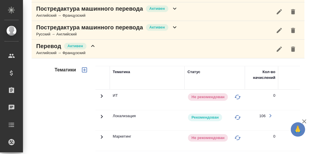
click at [93, 45] on icon at bounding box center [92, 46] width 7 height 7
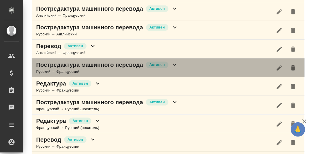
click at [175, 64] on icon at bounding box center [174, 64] width 7 height 7
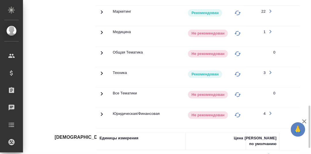
scroll to position [278, 0]
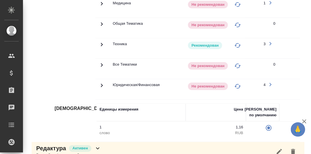
click at [101, 42] on icon at bounding box center [101, 44] width 7 height 7
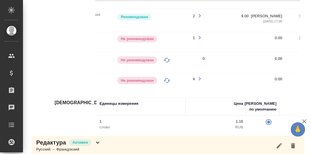
scroll to position [0, 159]
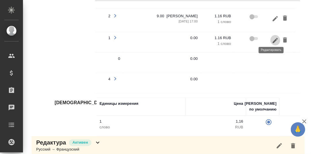
click at [273, 38] on icon "button" at bounding box center [275, 39] width 5 height 5
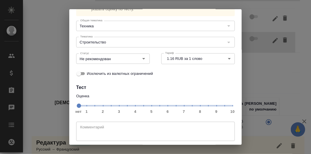
scroll to position [53, 0]
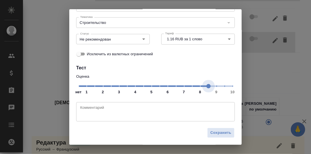
click at [204, 86] on span "нет 1 2 3 4 5 6 7 8 9 10" at bounding box center [155, 86] width 154 height 8
click at [142, 39] on icon "Open" at bounding box center [143, 39] width 3 height 1
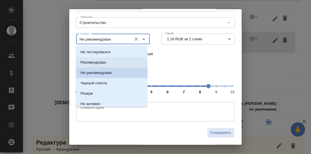
click at [108, 63] on li "Рекомендован" at bounding box center [112, 62] width 72 height 10
type input "Рекомендован"
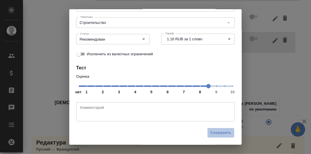
drag, startPoint x: 217, startPoint y: 134, endPoint x: 221, endPoint y: 119, distance: 14.8
click at [217, 134] on span "Сохранить" at bounding box center [220, 132] width 21 height 7
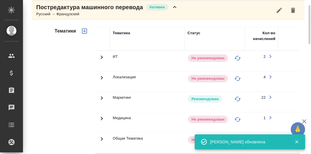
scroll to position [135, 0]
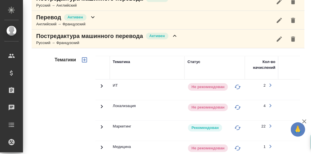
click at [174, 35] on icon at bounding box center [174, 35] width 7 height 7
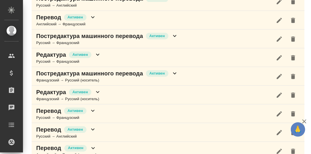
click at [97, 53] on icon at bounding box center [97, 54] width 7 height 7
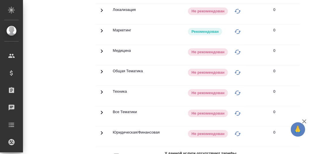
scroll to position [163, 0]
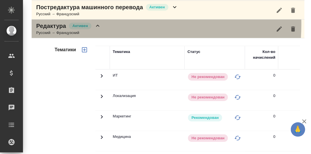
click at [97, 23] on icon at bounding box center [97, 25] width 7 height 7
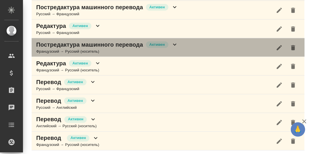
click at [174, 43] on icon at bounding box center [174, 44] width 7 height 7
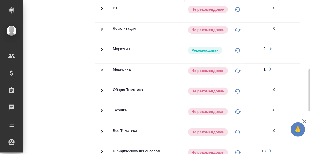
scroll to position [192, 0]
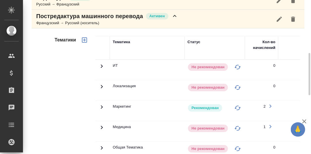
click at [173, 15] on icon at bounding box center [174, 16] width 7 height 7
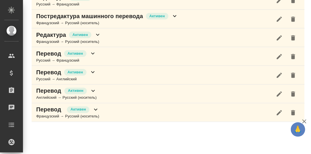
scroll to position [192, 0]
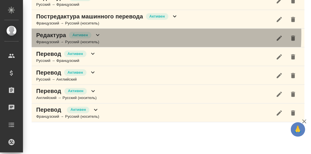
click at [97, 33] on icon at bounding box center [97, 35] width 7 height 7
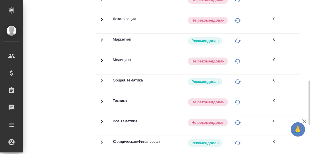
scroll to position [220, 0]
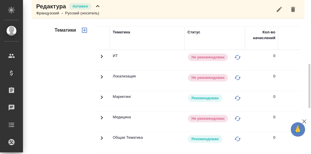
click at [98, 5] on icon at bounding box center [97, 6] width 7 height 7
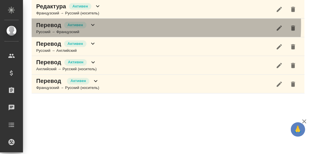
click at [93, 24] on icon at bounding box center [92, 25] width 7 height 7
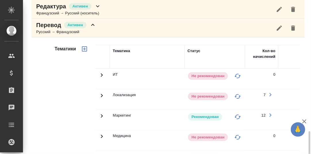
scroll to position [306, 0]
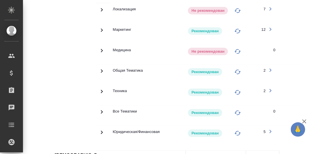
click at [101, 89] on icon at bounding box center [101, 91] width 7 height 7
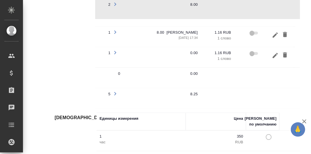
scroll to position [0, 159]
click at [272, 52] on icon "button" at bounding box center [275, 55] width 7 height 7
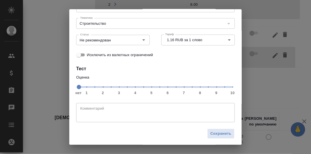
scroll to position [53, 0]
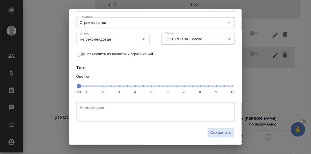
click at [197, 86] on span "нет 1 2 3 4 5 6 7 8 9 10" at bounding box center [155, 86] width 154 height 8
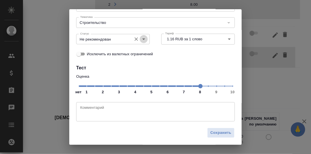
click at [142, 39] on icon "Open" at bounding box center [143, 39] width 3 height 1
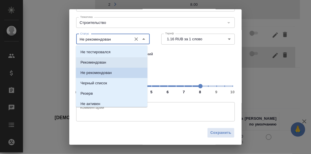
click at [105, 62] on p "Рекомендован" at bounding box center [93, 62] width 26 height 6
type input "Рекомендован"
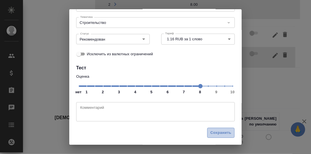
click at [218, 132] on span "Сохранить" at bounding box center [220, 132] width 21 height 7
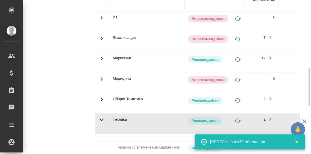
scroll to position [163, 0]
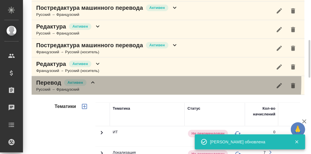
click at [93, 80] on icon at bounding box center [92, 82] width 7 height 7
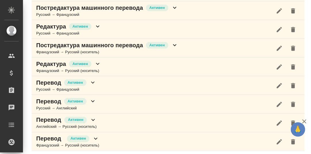
click at [174, 44] on icon at bounding box center [174, 45] width 7 height 7
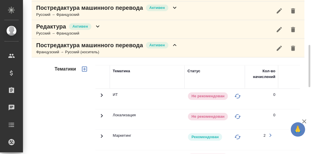
click at [174, 45] on icon at bounding box center [174, 45] width 7 height 7
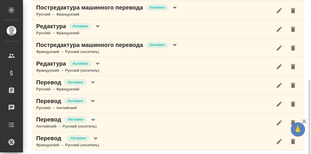
scroll to position [163, 0]
click at [97, 62] on icon at bounding box center [97, 63] width 3 height 2
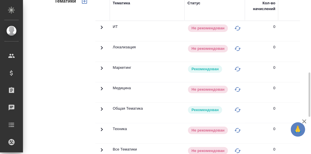
scroll to position [192, 0]
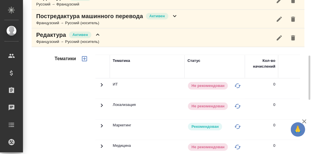
click at [97, 32] on icon at bounding box center [97, 34] width 7 height 7
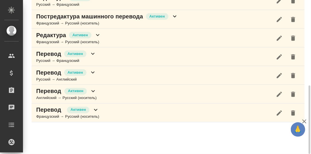
scroll to position [192, 0]
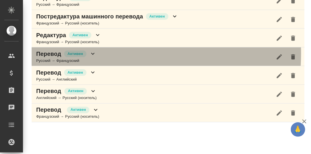
click at [92, 52] on icon at bounding box center [92, 53] width 7 height 7
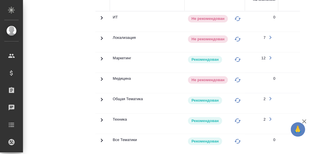
scroll to position [335, 0]
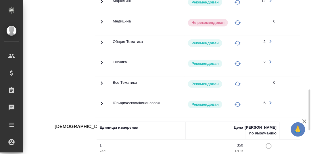
click at [101, 61] on icon at bounding box center [102, 62] width 2 height 3
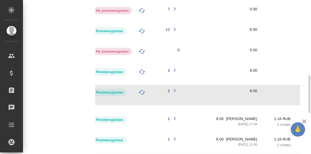
scroll to position [220, 0]
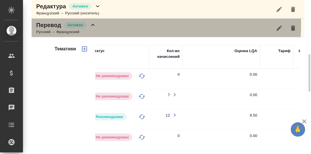
click at [93, 23] on icon at bounding box center [92, 25] width 7 height 7
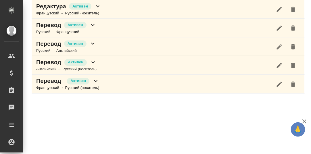
click at [93, 41] on icon at bounding box center [92, 43] width 7 height 7
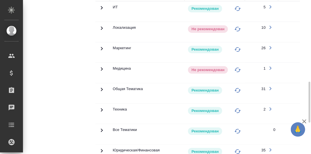
scroll to position [364, 0]
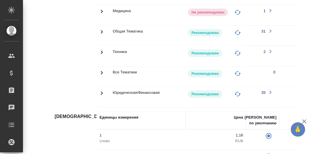
click at [101, 51] on icon at bounding box center [102, 52] width 2 height 3
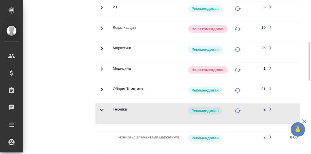
scroll to position [220, 0]
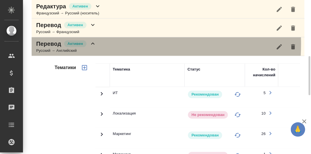
click at [94, 43] on icon at bounding box center [92, 44] width 3 height 2
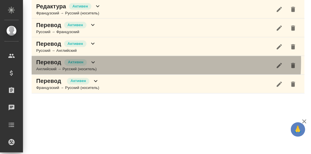
click at [93, 60] on icon at bounding box center [93, 62] width 7 height 7
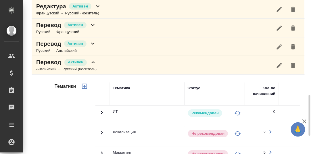
scroll to position [335, 0]
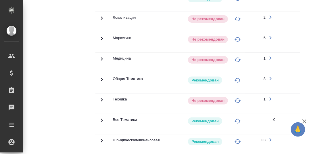
click at [101, 99] on icon at bounding box center [101, 99] width 7 height 7
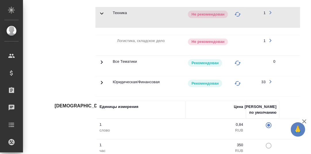
scroll to position [451, 0]
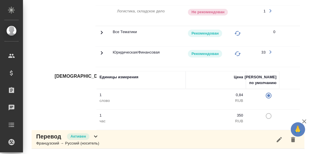
click at [94, 136] on icon at bounding box center [95, 136] width 3 height 2
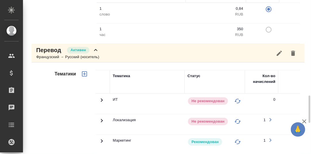
scroll to position [508, 0]
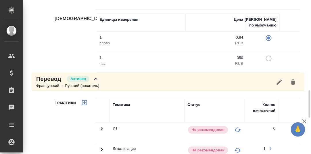
click at [96, 78] on icon at bounding box center [95, 79] width 3 height 2
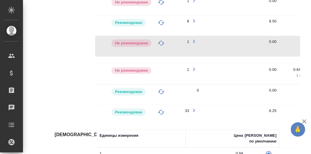
scroll to position [0, 76]
click at [194, 66] on icon "button" at bounding box center [194, 69] width 7 height 7
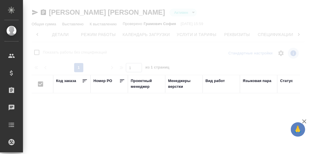
scroll to position [0, 38]
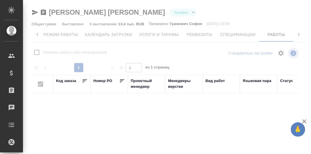
checkbox input "false"
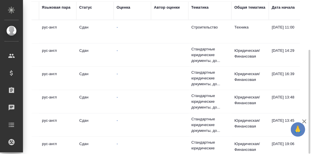
scroll to position [0, 0]
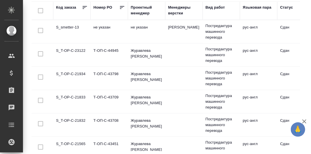
click at [68, 26] on td "S_smetter-13" at bounding box center [71, 32] width 37 height 20
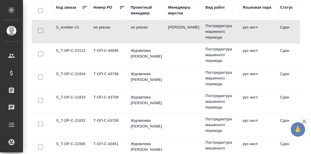
click at [68, 26] on td "S_smetter-13" at bounding box center [71, 32] width 37 height 20
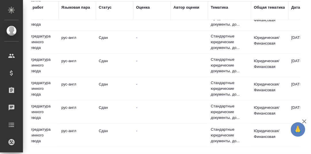
scroll to position [0, 181]
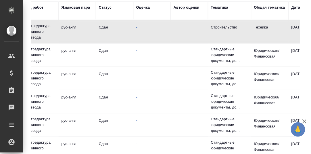
click at [222, 7] on div "Тематика" at bounding box center [219, 8] width 17 height 6
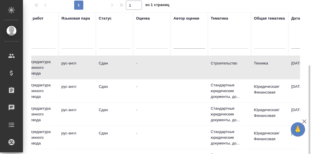
scroll to position [84, 0]
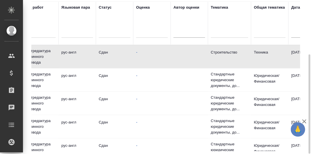
click at [218, 35] on div at bounding box center [229, 32] width 37 height 8
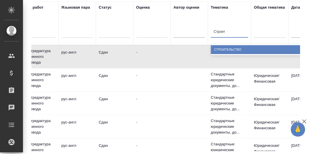
type input "Строите"
click at [229, 50] on div "Строительство" at bounding box center [268, 49] width 115 height 9
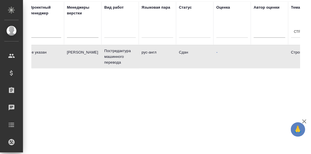
scroll to position [0, 0]
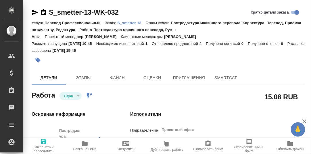
type textarea "x"
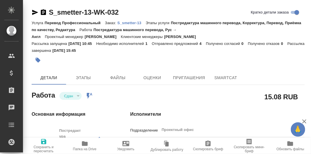
type textarea "x"
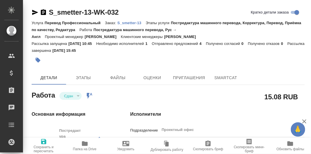
type textarea "x"
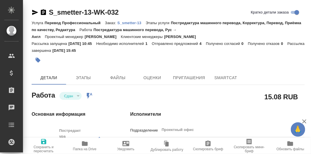
type textarea "x"
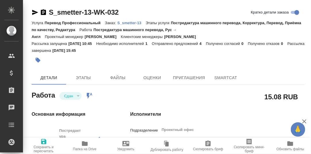
type textarea "x"
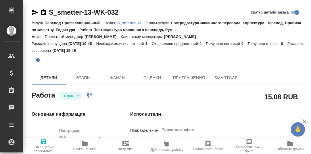
type textarea "x"
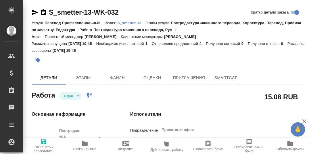
click at [130, 22] on p "S_smetter-13" at bounding box center [132, 23] width 28 height 4
type textarea "x"
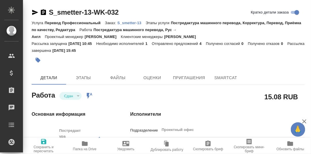
type textarea "x"
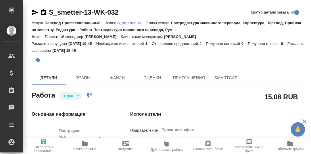
type textarea "x"
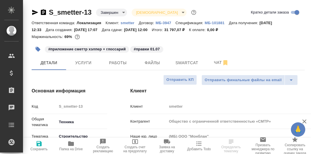
select select "RU"
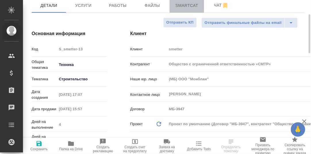
click at [188, 6] on span "Smartcat" at bounding box center [187, 5] width 28 height 7
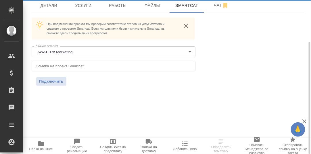
scroll to position [57, 0]
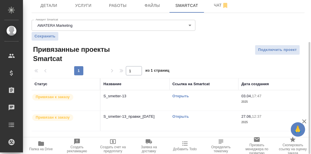
click at [180, 96] on link "Открыть" at bounding box center [180, 96] width 16 height 4
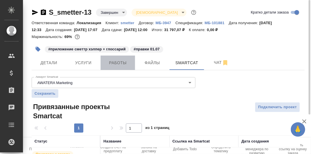
click at [110, 63] on span "Работы" at bounding box center [118, 62] width 28 height 7
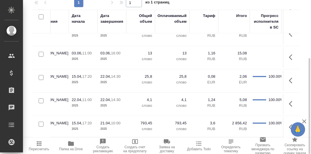
scroll to position [57, 306]
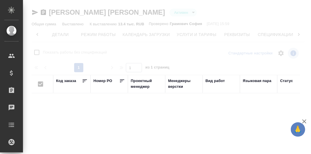
scroll to position [0, 38]
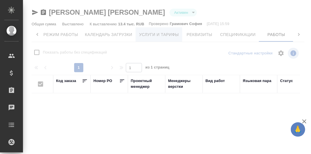
checkbox input "false"
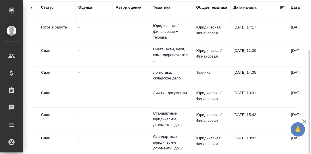
scroll to position [0, 0]
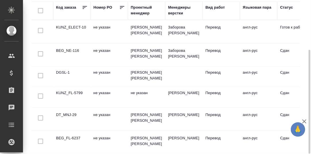
click at [61, 70] on td "DGSL-1" at bounding box center [71, 77] width 37 height 20
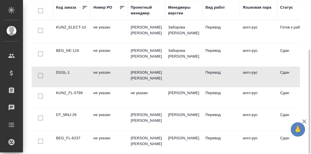
click at [62, 70] on td "DGSL-1" at bounding box center [71, 77] width 37 height 20
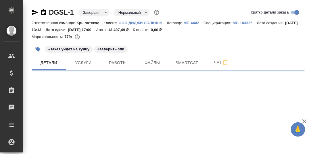
select select "RU"
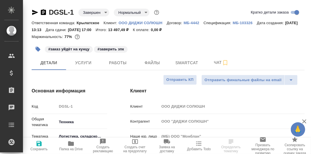
type textarea "x"
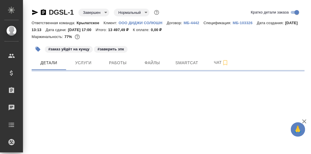
select select "RU"
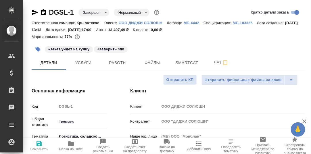
type textarea "x"
click at [185, 66] on span "Smartcat" at bounding box center [187, 62] width 28 height 7
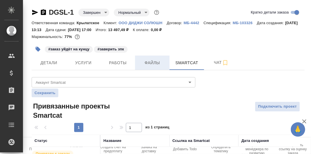
scroll to position [59, 0]
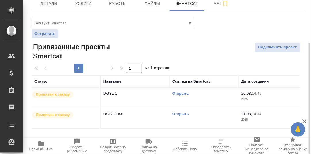
click at [182, 95] on link "Открыть" at bounding box center [180, 93] width 16 height 4
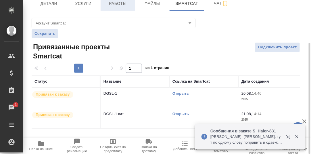
click at [117, 7] on span "Работы" at bounding box center [118, 3] width 28 height 7
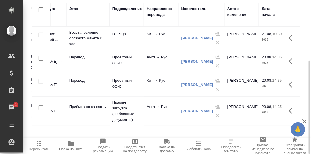
scroll to position [0, 96]
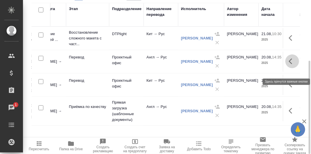
click at [290, 65] on icon "button" at bounding box center [292, 61] width 7 height 7
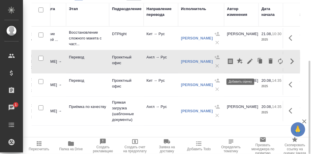
click at [242, 63] on icon "button" at bounding box center [240, 61] width 6 height 6
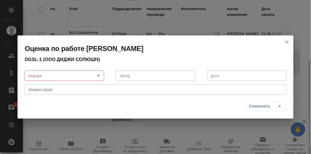
click at [99, 75] on body "🙏 .cls-1 fill:#fff; AWATERA [PERSON_NAME] d.rumyantseva Клиенты Спецификации За…" at bounding box center [155, 77] width 311 height 154
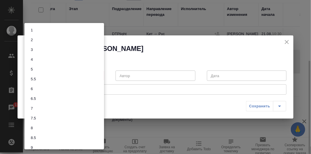
scroll to position [25, 0]
click at [43, 111] on li "8.5" at bounding box center [64, 113] width 80 height 10
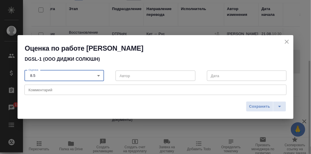
click at [58, 91] on textarea at bounding box center [155, 90] width 254 height 4
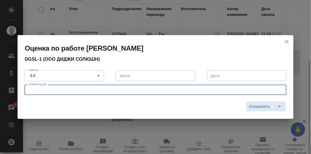
click at [99, 74] on body "🙏 .cls-1 fill:#fff; AWATERA [PERSON_NAME] d.rumyantseva Клиенты Спецификации За…" at bounding box center [155, 77] width 311 height 154
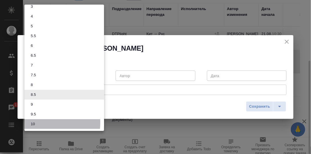
click at [39, 122] on li "10" at bounding box center [64, 124] width 80 height 10
type input "10"
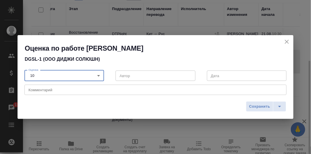
click at [47, 90] on textarea at bounding box center [155, 90] width 254 height 4
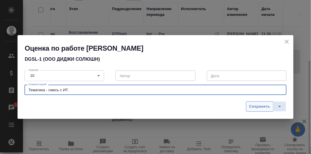
type textarea "Тематика - смесь с ИТ."
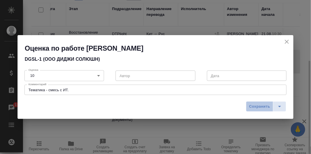
drag, startPoint x: 262, startPoint y: 107, endPoint x: 247, endPoint y: 101, distance: 16.1
click at [262, 107] on span "Сохранить" at bounding box center [259, 106] width 21 height 7
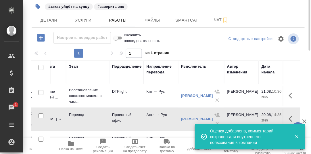
scroll to position [0, 0]
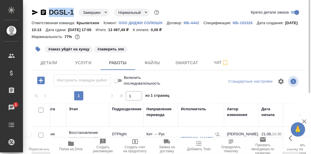
drag, startPoint x: 74, startPoint y: 10, endPoint x: 48, endPoint y: 11, distance: 26.5
click at [48, 11] on div "DGSL-1 Завершен closed Нормальный normal" at bounding box center [96, 12] width 129 height 9
copy link "DGSL-1"
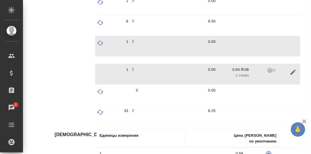
scroll to position [0, 159]
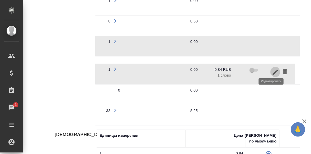
click at [272, 70] on icon "button" at bounding box center [275, 72] width 7 height 7
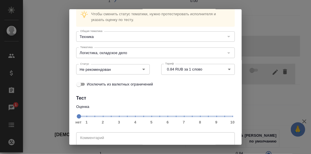
scroll to position [53, 0]
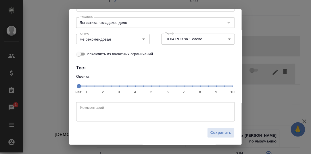
click at [198, 87] on span "нет 1 2 3 4 5 6 7 8 9 10" at bounding box center [155, 86] width 154 height 8
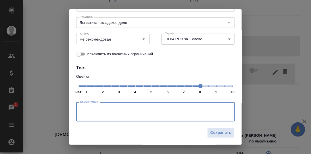
click at [109, 110] on textarea at bounding box center [155, 111] width 151 height 13
type textarea "Привлекать на примесь с ИТ."
click at [220, 132] on span "Сохранить" at bounding box center [220, 132] width 21 height 7
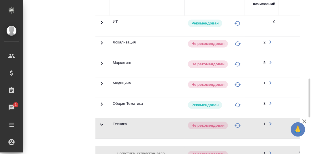
scroll to position [224, 0]
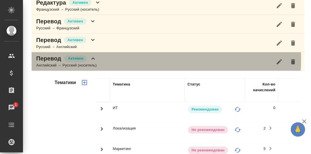
click at [94, 57] on icon at bounding box center [93, 58] width 7 height 7
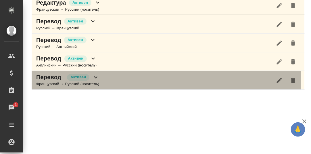
click at [96, 76] on icon at bounding box center [95, 77] width 3 height 2
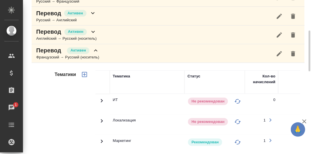
scroll to position [222, 0]
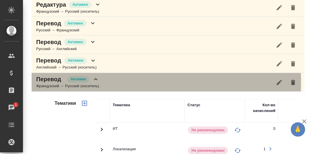
click at [95, 79] on icon at bounding box center [95, 79] width 7 height 7
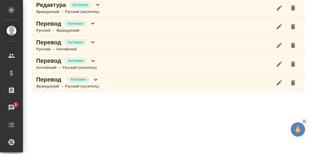
scroll to position [193, 0]
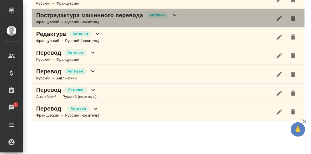
click at [175, 13] on icon at bounding box center [174, 15] width 7 height 7
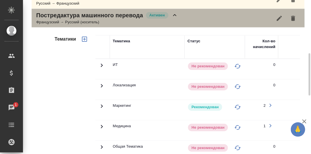
click at [176, 12] on icon at bounding box center [174, 15] width 7 height 7
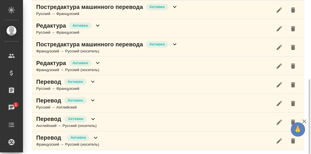
scroll to position [135, 0]
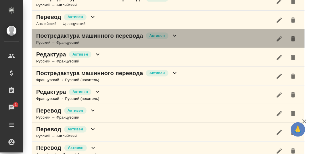
click at [174, 34] on icon at bounding box center [174, 35] width 7 height 7
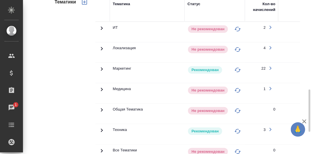
scroll to position [221, 0]
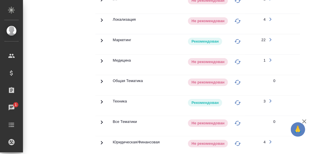
click at [101, 99] on icon at bounding box center [101, 101] width 7 height 7
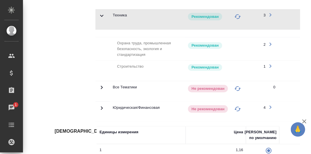
scroll to position [0, 159]
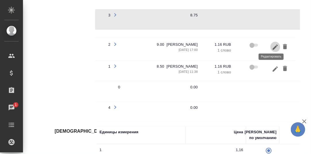
click at [273, 44] on icon "button" at bounding box center [275, 46] width 5 height 5
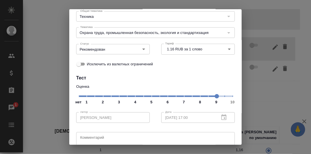
scroll to position [72, 0]
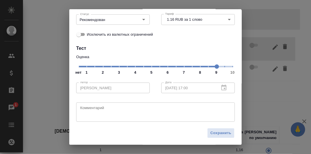
click at [93, 108] on textarea at bounding box center [155, 111] width 151 height 13
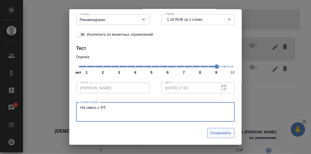
type textarea "На смесь с ИТ."
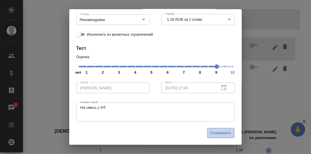
click at [218, 131] on span "Сохранить" at bounding box center [220, 133] width 21 height 7
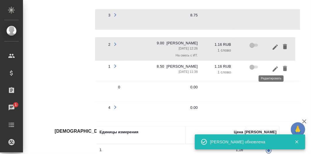
click at [273, 66] on icon "button" at bounding box center [275, 68] width 5 height 5
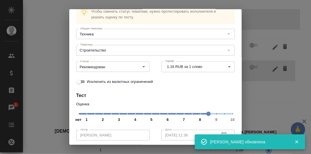
scroll to position [57, 0]
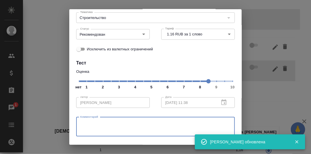
click at [109, 123] on textarea at bounding box center [155, 126] width 151 height 13
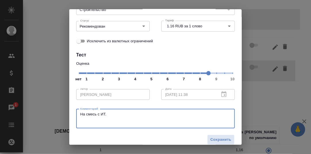
scroll to position [72, 0]
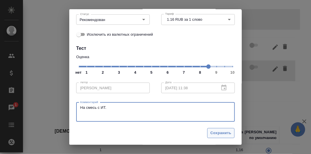
type textarea "На смесь с ИТ."
click at [213, 132] on span "Сохранить" at bounding box center [220, 133] width 21 height 7
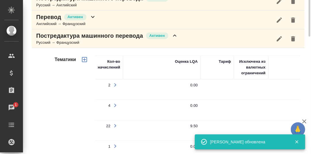
scroll to position [106, 0]
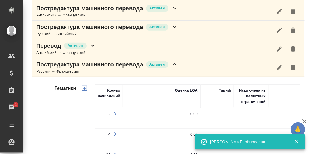
click at [177, 63] on icon at bounding box center [174, 64] width 7 height 7
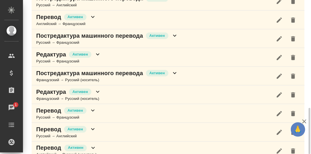
scroll to position [163, 0]
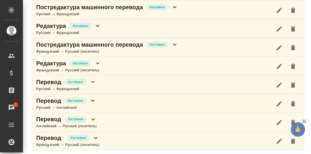
click at [93, 118] on icon at bounding box center [92, 119] width 3 height 2
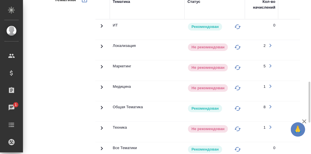
scroll to position [336, 0]
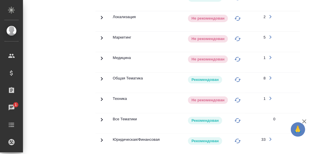
click at [101, 98] on icon at bounding box center [101, 99] width 7 height 7
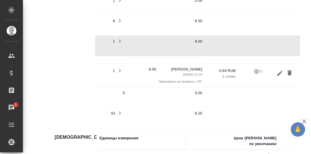
scroll to position [0, 157]
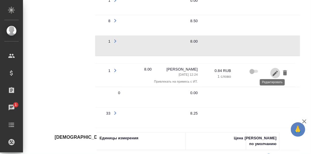
click at [273, 70] on icon "button" at bounding box center [275, 72] width 5 height 5
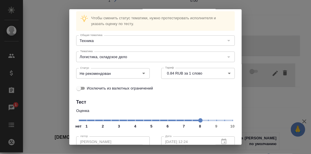
scroll to position [57, 0]
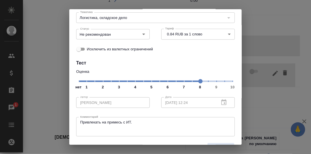
click at [212, 82] on span "нет 1 2 3 4 5 6 7 8 9 10" at bounding box center [155, 81] width 154 height 8
click at [141, 34] on icon "Open" at bounding box center [143, 34] width 7 height 7
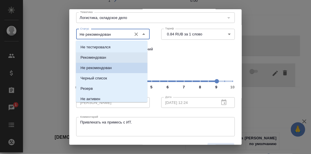
click at [106, 57] on li "Рекомендован" at bounding box center [112, 57] width 72 height 10
type input "Рекомендован"
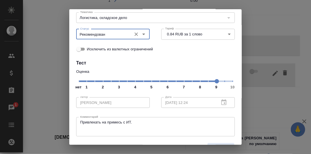
scroll to position [72, 0]
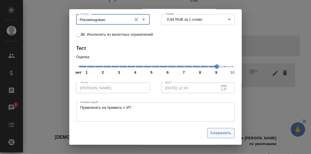
click at [219, 132] on span "Сохранить" at bounding box center [220, 133] width 21 height 7
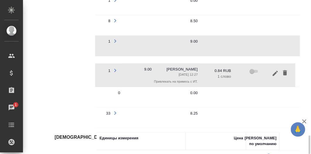
scroll to position [454, 0]
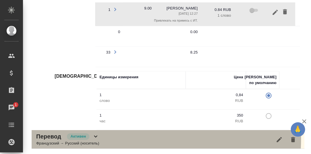
click at [97, 138] on icon at bounding box center [95, 136] width 7 height 7
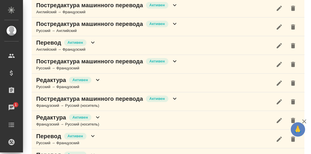
scroll to position [0, 0]
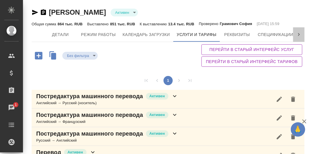
click at [298, 35] on icon at bounding box center [299, 34] width 2 height 3
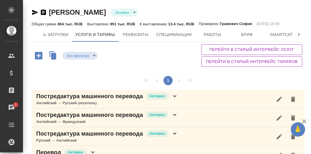
scroll to position [0, 214]
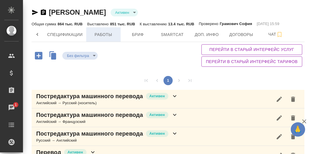
click at [99, 34] on span "Работы" at bounding box center [104, 34] width 28 height 7
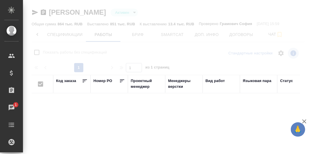
checkbox input "false"
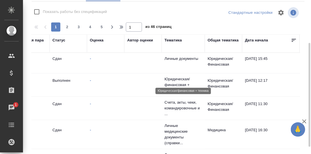
scroll to position [16, 0]
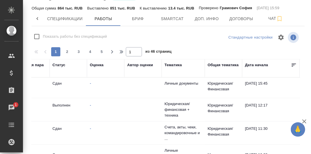
click at [224, 65] on div "Общая тематика" at bounding box center [223, 65] width 31 height 6
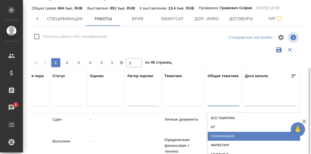
scroll to position [51, 0]
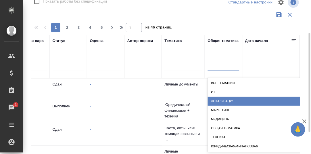
click at [225, 75] on div "option Локализация focused, 3 of 8. 8 results available. Use Up and Down to cho…" at bounding box center [224, 67] width 32 height 15
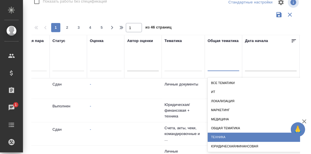
click at [226, 135] on div "Техника" at bounding box center [265, 136] width 115 height 9
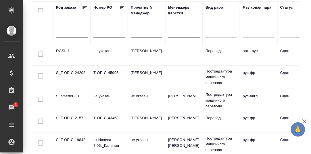
scroll to position [0, 88]
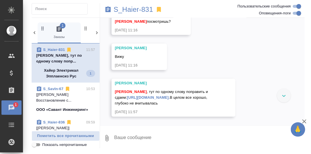
scroll to position [10073, 0]
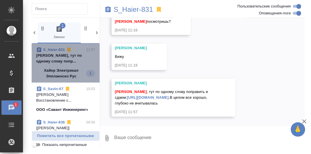
drag, startPoint x: 66, startPoint y: 55, endPoint x: 127, endPoint y: 73, distance: 63.8
click at [66, 55] on p "[PERSON_NAME], тут по одному слову попр..." at bounding box center [65, 58] width 59 height 11
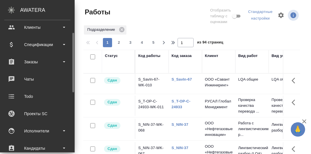
scroll to position [57, 0]
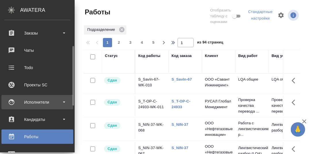
click at [34, 101] on div "Исполнители" at bounding box center [37, 102] width 66 height 9
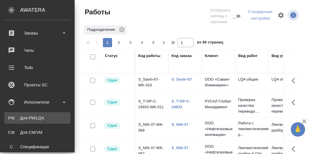
click at [37, 117] on div "Для PM/LQA" at bounding box center [37, 118] width 60 height 6
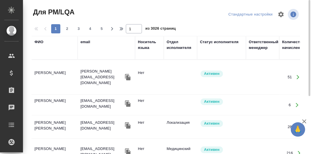
click at [36, 41] on div "ФИО" at bounding box center [38, 42] width 9 height 6
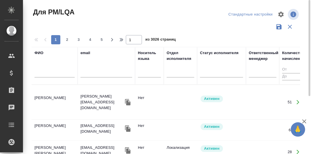
click at [43, 74] on input "text" at bounding box center [54, 73] width 40 height 7
paste input "[PERSON_NAME]"
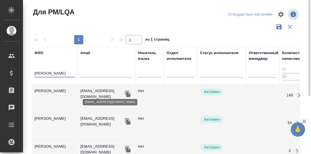
scroll to position [28, 0]
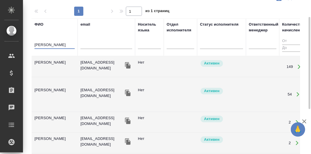
type input "[PERSON_NAME]"
click at [43, 61] on td "[PERSON_NAME]" at bounding box center [55, 67] width 46 height 20
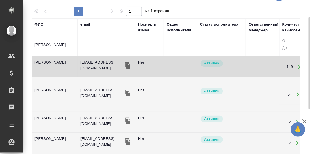
click at [43, 61] on td "[PERSON_NAME]" at bounding box center [55, 67] width 46 height 20
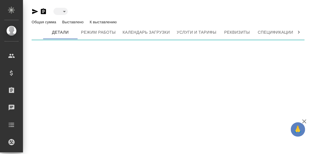
type input "active"
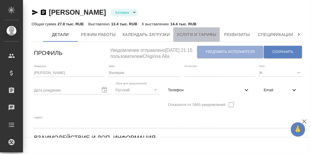
click at [203, 35] on span "Услуги и тарифы" at bounding box center [197, 34] width 40 height 7
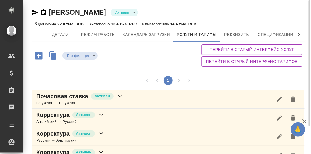
scroll to position [33, 0]
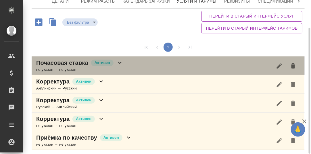
click at [119, 62] on icon at bounding box center [119, 63] width 3 height 2
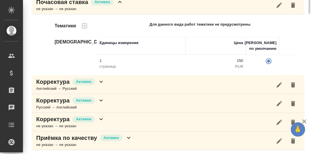
scroll to position [8, 0]
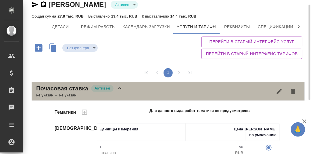
click at [119, 88] on icon at bounding box center [119, 88] width 3 height 2
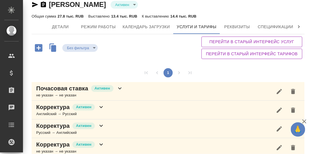
scroll to position [33, 0]
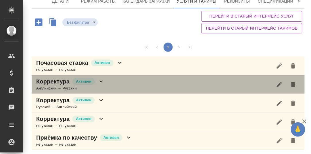
click at [101, 80] on icon at bounding box center [101, 81] width 7 height 7
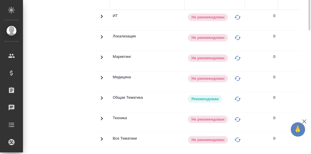
scroll to position [91, 0]
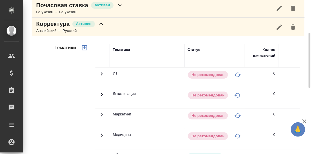
click at [101, 22] on icon at bounding box center [101, 23] width 7 height 7
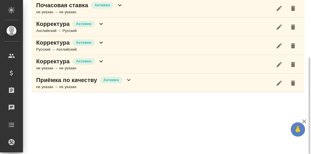
click at [103, 41] on icon at bounding box center [101, 42] width 7 height 7
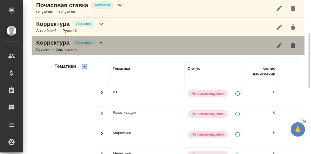
click at [101, 43] on icon at bounding box center [101, 42] width 7 height 7
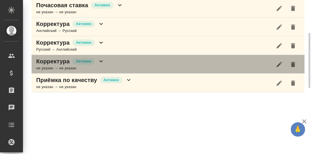
click at [102, 59] on icon at bounding box center [101, 61] width 7 height 7
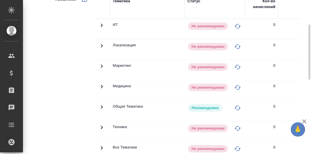
scroll to position [119, 0]
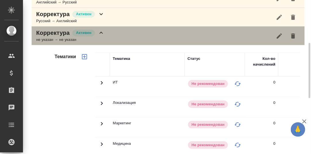
drag, startPoint x: 102, startPoint y: 30, endPoint x: 101, endPoint y: 37, distance: 6.9
click at [102, 30] on icon at bounding box center [101, 32] width 7 height 7
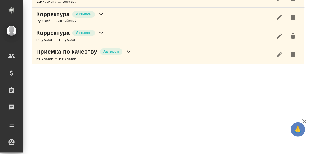
scroll to position [119, 0]
click at [131, 51] on icon at bounding box center [128, 51] width 7 height 7
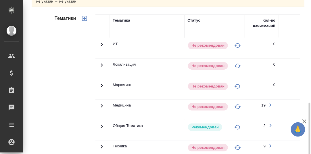
scroll to position [205, 0]
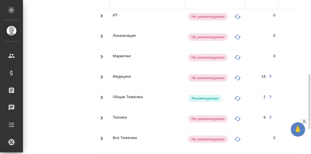
click at [101, 115] on icon at bounding box center [101, 117] width 7 height 7
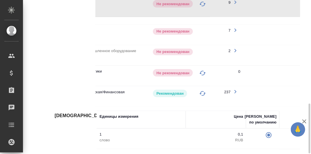
scroll to position [0, 44]
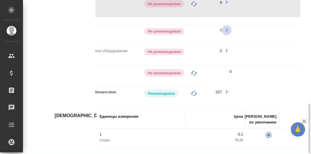
click at [227, 28] on icon "button" at bounding box center [226, 29] width 7 height 7
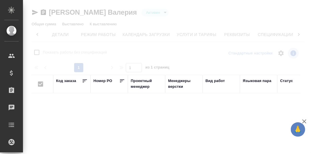
scroll to position [0, 38]
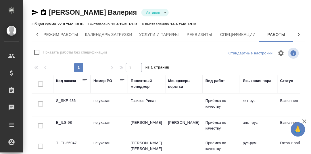
checkbox input "false"
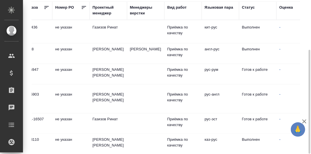
scroll to position [0, 0]
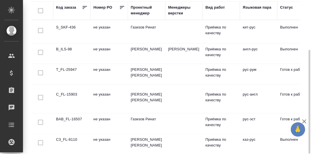
click at [64, 49] on td "B_ILS-98" at bounding box center [71, 53] width 37 height 20
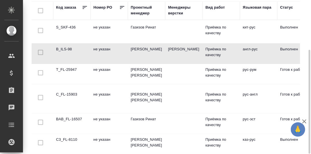
click at [65, 48] on td "B_ILS-98" at bounding box center [71, 53] width 37 height 20
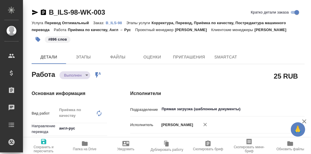
type textarea "x"
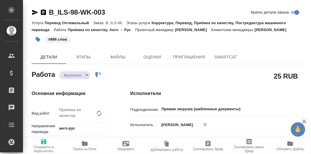
type textarea "x"
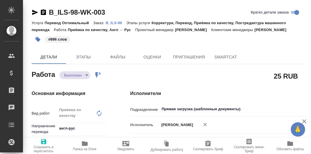
type textarea "x"
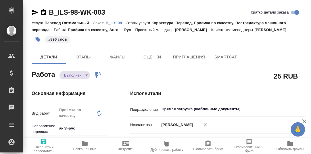
type textarea "x"
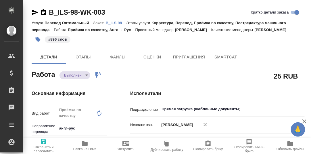
type textarea "x"
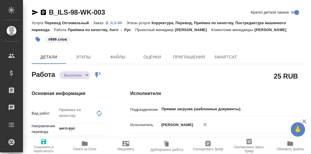
type textarea "x"
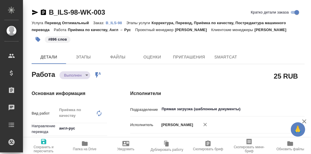
click at [113, 23] on p "B_ILS-98" at bounding box center [116, 23] width 21 height 4
type textarea "x"
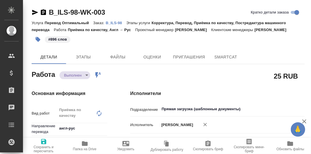
type textarea "x"
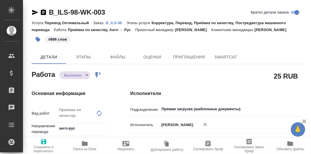
type textarea "x"
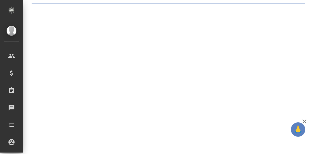
select select "RU"
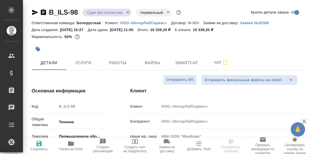
type textarea "x"
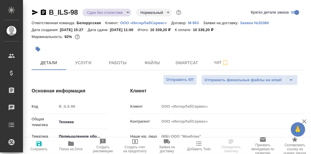
type textarea "x"
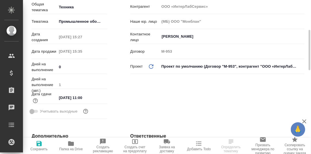
scroll to position [28, 0]
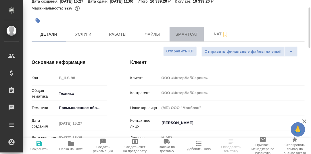
click at [185, 34] on span "Smartcat" at bounding box center [187, 34] width 28 height 7
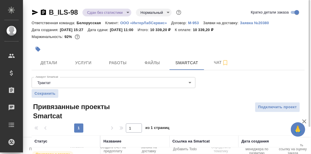
scroll to position [33, 0]
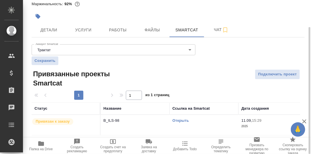
click at [184, 121] on link "Открыть" at bounding box center [180, 120] width 16 height 4
click at [39, 146] on icon "button" at bounding box center [41, 143] width 7 height 7
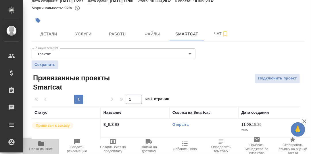
click at [41, 144] on icon "button" at bounding box center [41, 143] width 6 height 5
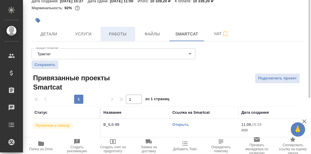
scroll to position [0, 0]
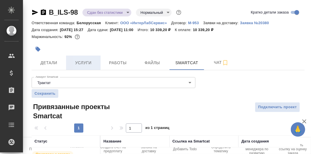
click at [82, 63] on span "Услуги" at bounding box center [84, 62] width 28 height 7
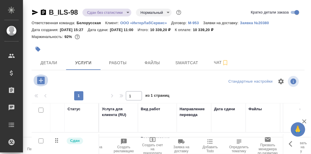
click at [41, 80] on icon "button" at bounding box center [41, 80] width 10 height 10
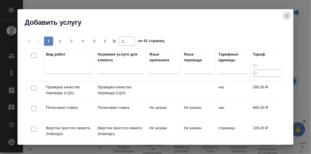
drag, startPoint x: 288, startPoint y: 14, endPoint x: 281, endPoint y: 17, distance: 7.8
click at [288, 15] on icon "close" at bounding box center [287, 16] width 4 height 4
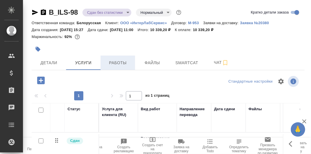
click at [118, 64] on span "Работы" at bounding box center [118, 62] width 28 height 7
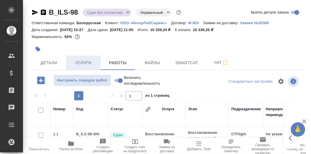
click at [85, 62] on span "Услуги" at bounding box center [84, 62] width 28 height 7
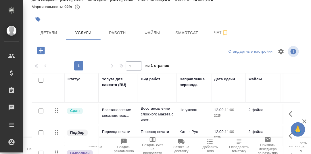
click at [41, 50] on icon "button" at bounding box center [41, 50] width 10 height 10
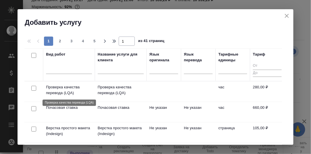
click at [60, 86] on p "Проверка качества перевода (LQA)" at bounding box center [69, 89] width 46 height 11
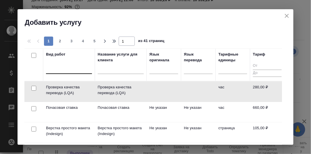
click at [59, 67] on div at bounding box center [69, 68] width 46 height 8
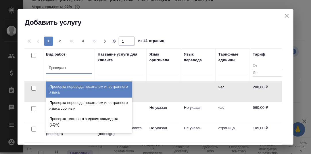
type input "Проверка ка"
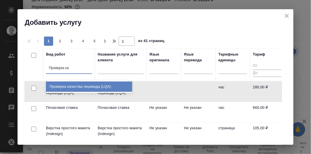
click at [69, 86] on div "Проверка качества перевода (LQA)" at bounding box center [89, 86] width 86 height 10
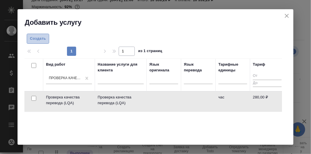
click at [39, 38] on span "Создать" at bounding box center [38, 38] width 16 height 7
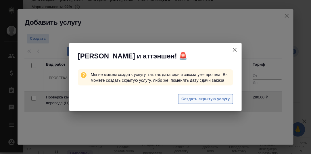
click at [198, 100] on span "Создать скрытую услугу" at bounding box center [205, 99] width 49 height 7
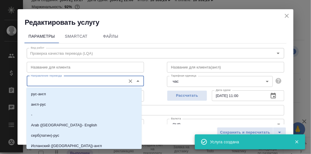
click at [51, 79] on input "Направление перевода" at bounding box center [75, 81] width 95 height 7
click at [47, 104] on li "англ-рус" at bounding box center [83, 104] width 115 height 10
type input "англ-рус"
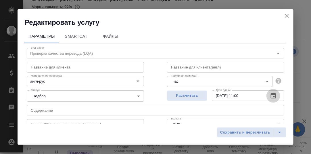
click at [271, 97] on icon "button" at bounding box center [273, 96] width 5 height 6
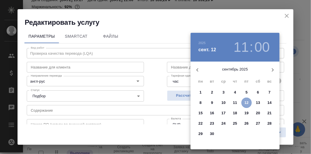
click at [247, 103] on p "12" at bounding box center [247, 103] width 4 height 6
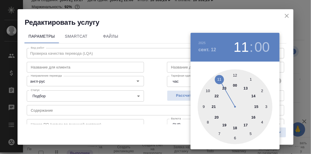
click at [245, 88] on div at bounding box center [235, 106] width 75 height 75
type input "[DATE] 13:00"
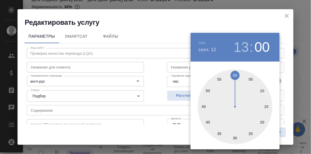
click at [284, 82] on div at bounding box center [155, 77] width 311 height 154
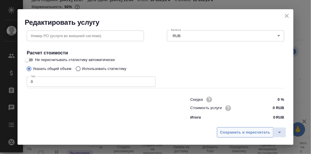
scroll to position [88, 0]
click at [241, 133] on span "Сохранить и пересчитать" at bounding box center [245, 132] width 50 height 7
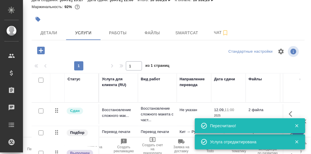
click at [297, 125] on icon "button" at bounding box center [296, 125] width 3 height 3
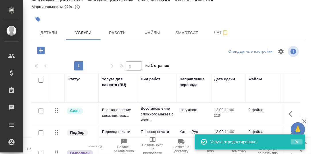
click at [297, 143] on icon "button" at bounding box center [296, 141] width 5 height 5
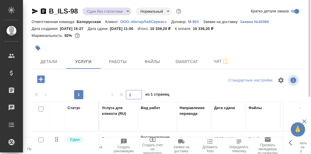
scroll to position [0, 0]
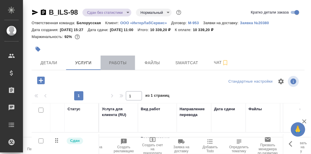
drag, startPoint x: 122, startPoint y: 61, endPoint x: 131, endPoint y: 70, distance: 12.2
click at [122, 61] on span "Работы" at bounding box center [118, 62] width 28 height 7
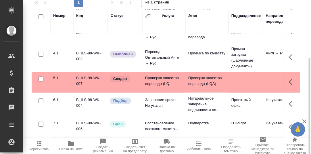
scroll to position [40, 0]
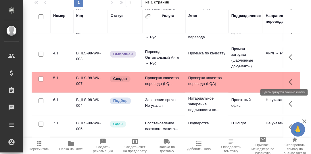
click at [289, 79] on icon "button" at bounding box center [290, 82] width 3 height 6
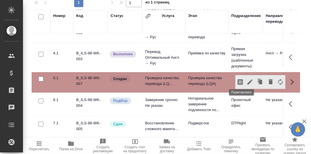
click at [247, 78] on icon "button" at bounding box center [250, 81] width 7 height 7
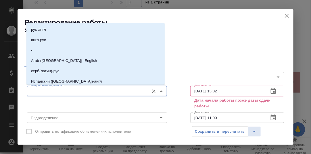
click at [80, 93] on input "Направление перевода" at bounding box center [87, 90] width 118 height 7
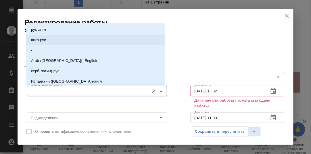
click at [53, 41] on li "англ-рус" at bounding box center [95, 40] width 138 height 10
type input "англ-рус"
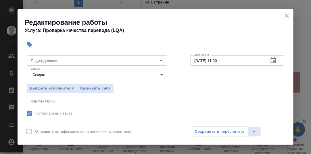
scroll to position [57, 0]
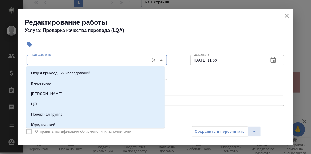
click at [64, 59] on input "Подразделение" at bounding box center [87, 60] width 118 height 7
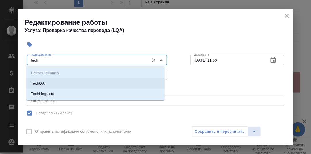
click at [72, 82] on li "TechQA" at bounding box center [95, 83] width 138 height 10
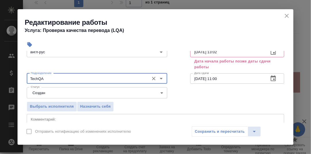
scroll to position [28, 0]
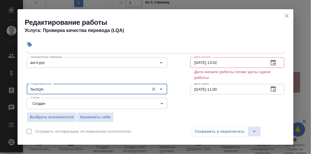
type input "TechQA"
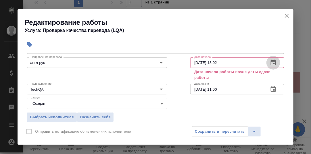
click at [270, 61] on icon "button" at bounding box center [273, 62] width 7 height 7
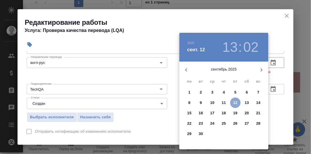
click at [234, 101] on p "12" at bounding box center [235, 103] width 4 height 6
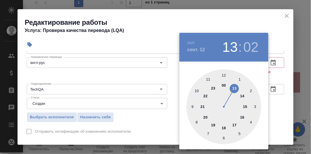
click at [223, 74] on div at bounding box center [223, 106] width 75 height 75
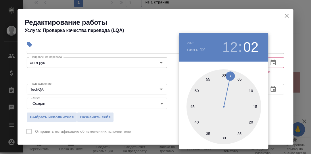
click at [223, 76] on div at bounding box center [223, 106] width 75 height 75
type input "[DATE] 12:00"
click at [277, 75] on div at bounding box center [155, 77] width 311 height 154
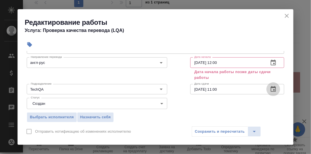
click at [270, 89] on icon "button" at bounding box center [273, 89] width 7 height 7
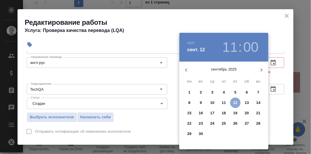
click at [236, 102] on p "12" at bounding box center [235, 103] width 4 height 6
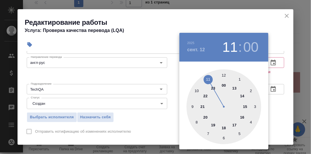
drag, startPoint x: 235, startPoint y: 88, endPoint x: 241, endPoint y: 88, distance: 6.0
click at [236, 88] on div at bounding box center [223, 106] width 75 height 75
type input "[DATE] 13:00"
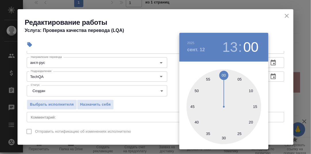
click at [276, 93] on div at bounding box center [155, 77] width 311 height 154
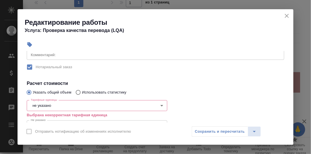
scroll to position [115, 0]
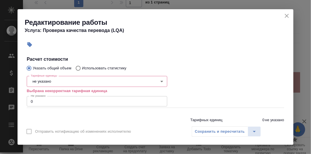
click at [61, 81] on body "🙏 .cls-1 fill:#fff; AWATERA [PERSON_NAME] d.rumyantseva Клиенты Спецификации За…" at bounding box center [155, 77] width 311 height 154
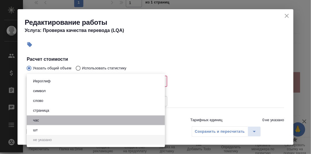
click at [48, 119] on li "час" at bounding box center [96, 120] width 138 height 10
type input "5a8b1489cc6b4906c91bfd93"
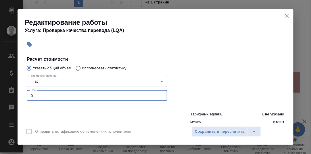
click at [45, 95] on input "0" at bounding box center [97, 95] width 141 height 10
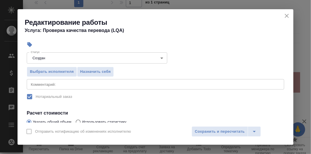
scroll to position [57, 0]
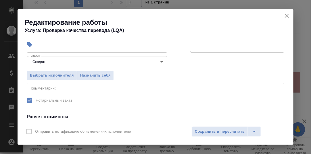
type input "0.3"
click at [45, 88] on textarea at bounding box center [155, 88] width 249 height 4
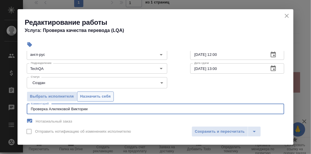
scroll to position [28, 0]
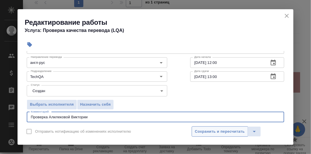
type textarea "Проверка Алилековой Виктории"
click at [207, 131] on span "Сохранить и пересчитать" at bounding box center [220, 131] width 50 height 7
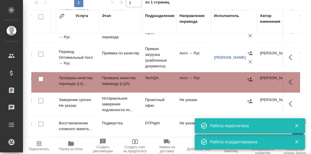
scroll to position [40, 89]
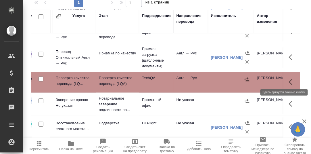
click at [289, 79] on icon "button" at bounding box center [290, 82] width 3 height 6
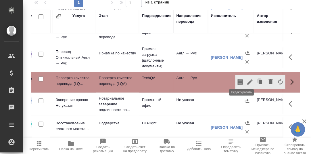
click at [247, 79] on icon "button" at bounding box center [250, 81] width 7 height 7
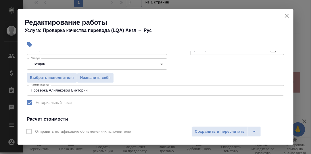
scroll to position [28, 0]
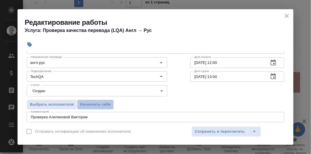
drag, startPoint x: 99, startPoint y: 103, endPoint x: 151, endPoint y: 117, distance: 53.7
click at [99, 104] on span "Назначить себя" at bounding box center [95, 104] width 30 height 7
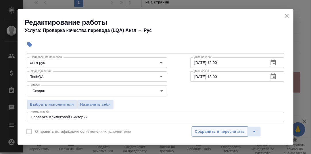
click at [222, 131] on span "Сохранить и пересчитать" at bounding box center [220, 131] width 50 height 7
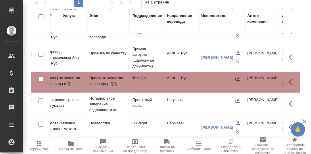
scroll to position [40, 122]
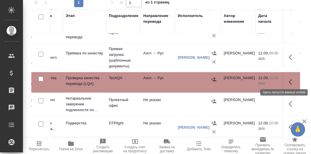
click at [289, 78] on icon "button" at bounding box center [292, 81] width 7 height 7
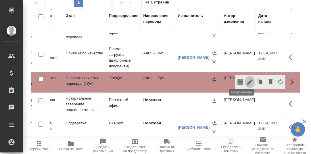
click at [247, 79] on icon "button" at bounding box center [249, 81] width 5 height 5
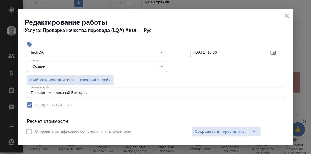
scroll to position [57, 0]
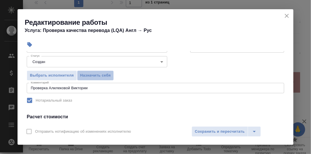
drag, startPoint x: 99, startPoint y: 74, endPoint x: 105, endPoint y: 82, distance: 9.8
click at [99, 74] on span "Назначить себя" at bounding box center [95, 75] width 30 height 7
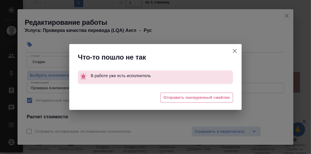
drag, startPoint x: 237, startPoint y: 51, endPoint x: 231, endPoint y: 59, distance: 10.9
click at [237, 51] on icon "button" at bounding box center [234, 50] width 7 height 7
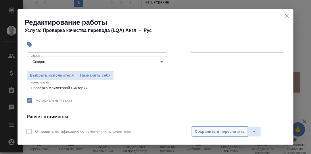
click at [213, 132] on span "Сохранить и пересчитать" at bounding box center [220, 131] width 50 height 7
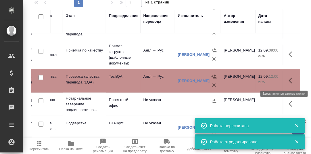
click at [289, 79] on icon "button" at bounding box center [292, 80] width 7 height 7
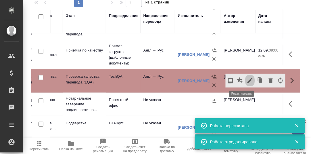
click at [247, 79] on icon "button" at bounding box center [250, 80] width 7 height 7
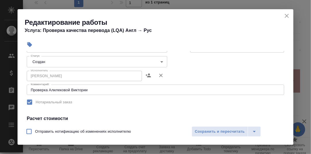
click at [160, 63] on body "🙏 .cls-1 fill:#fff; AWATERA [PERSON_NAME] d.rumyantseva Клиенты Спецификации За…" at bounding box center [155, 77] width 311 height 154
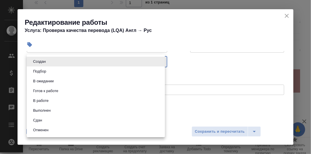
click at [51, 120] on li "Сдан" at bounding box center [96, 120] width 138 height 10
type input "closed"
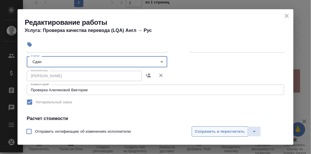
click at [204, 132] on span "Сохранить и пересчитать" at bounding box center [220, 131] width 50 height 7
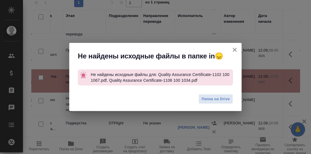
drag, startPoint x: 234, startPoint y: 50, endPoint x: 229, endPoint y: 56, distance: 7.7
click at [234, 51] on icon "button" at bounding box center [234, 49] width 7 height 7
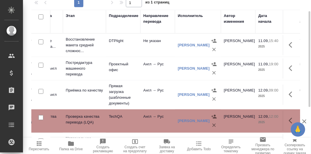
scroll to position [7, 0]
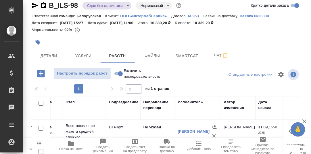
click at [115, 74] on input "Включить последовательность" at bounding box center [120, 73] width 21 height 7
checkbox input "true"
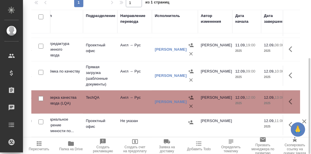
scroll to position [43, 122]
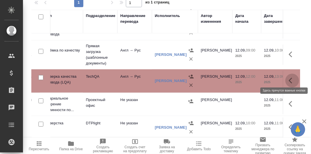
click at [289, 78] on icon "button" at bounding box center [290, 81] width 3 height 6
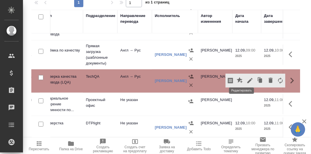
click at [247, 77] on icon "button" at bounding box center [250, 80] width 7 height 7
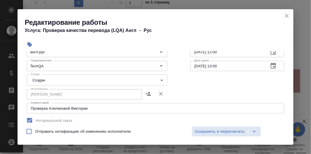
scroll to position [57, 0]
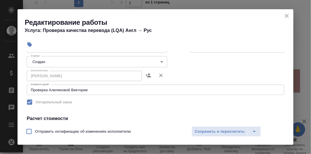
click at [160, 62] on body "🙏 .cls-1 fill:#fff; AWATERA [PERSON_NAME] d.rumyantseva Клиенты Спецификации За…" at bounding box center [155, 77] width 311 height 154
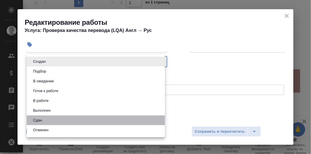
click at [45, 121] on li "Сдан" at bounding box center [96, 120] width 138 height 10
type input "closed"
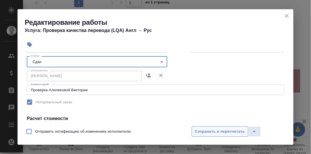
click at [213, 132] on span "Сохранить и пересчитать" at bounding box center [220, 131] width 50 height 7
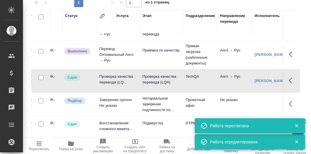
scroll to position [43, 0]
